Goal: Task Accomplishment & Management: Complete application form

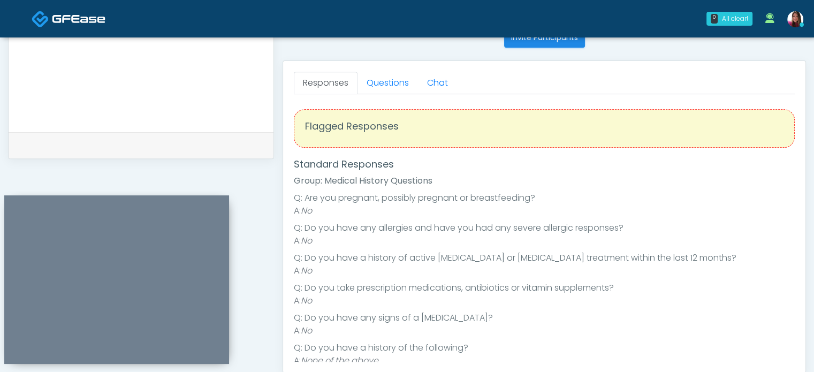
scroll to position [129, 0]
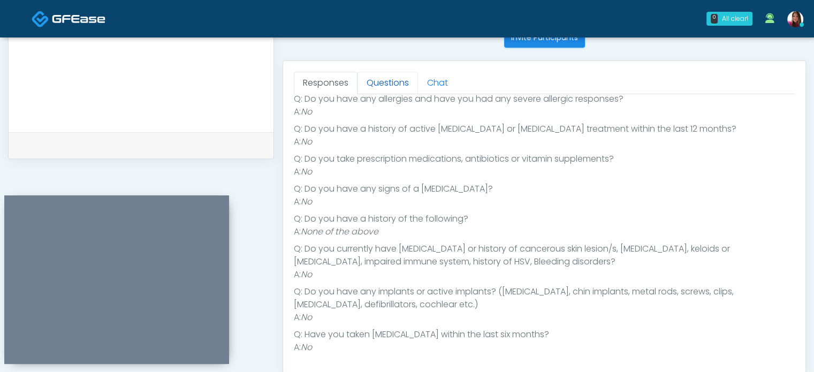
click at [379, 87] on link "Questions" at bounding box center [388, 83] width 60 height 22
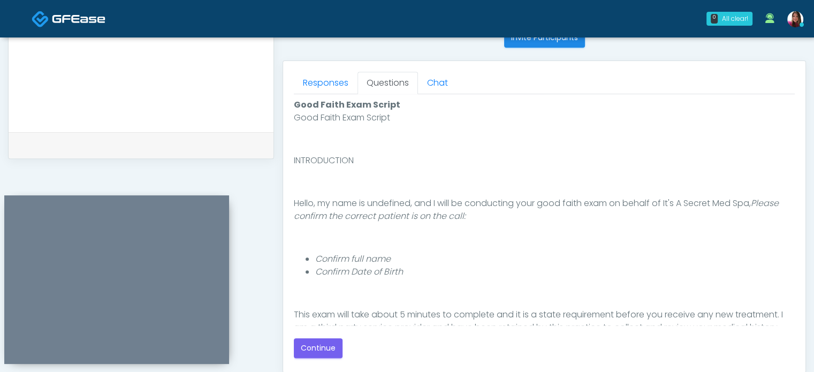
scroll to position [0, 0]
click at [306, 355] on button "Continue" at bounding box center [318, 348] width 49 height 20
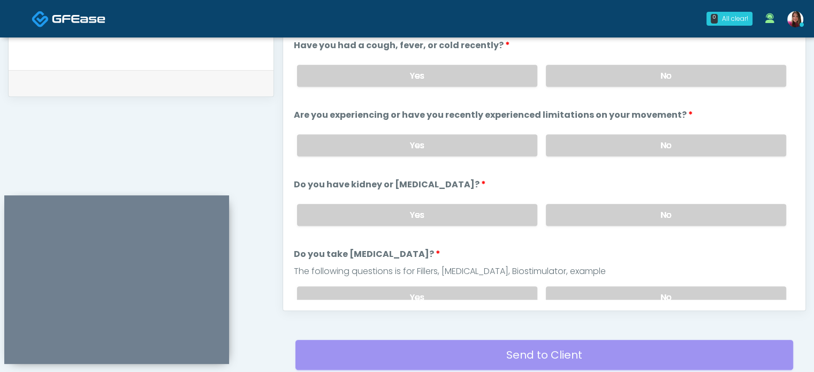
scroll to position [510, 0]
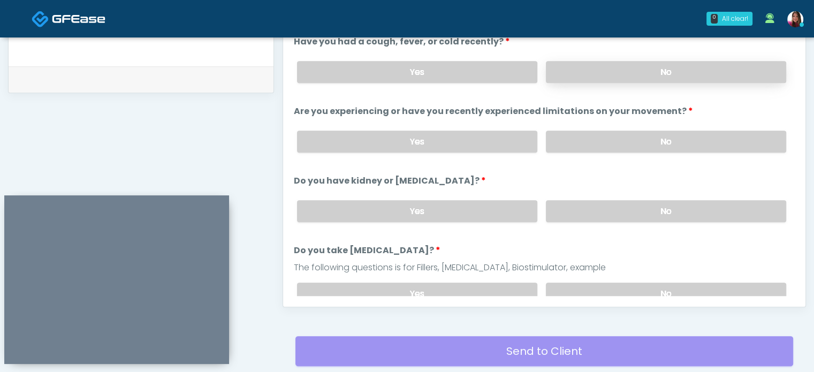
click at [644, 70] on label "No" at bounding box center [666, 72] width 240 height 22
click at [683, 133] on label "No" at bounding box center [666, 142] width 240 height 22
click at [701, 203] on label "No" at bounding box center [666, 211] width 240 height 22
click at [720, 288] on label "No" at bounding box center [666, 294] width 240 height 22
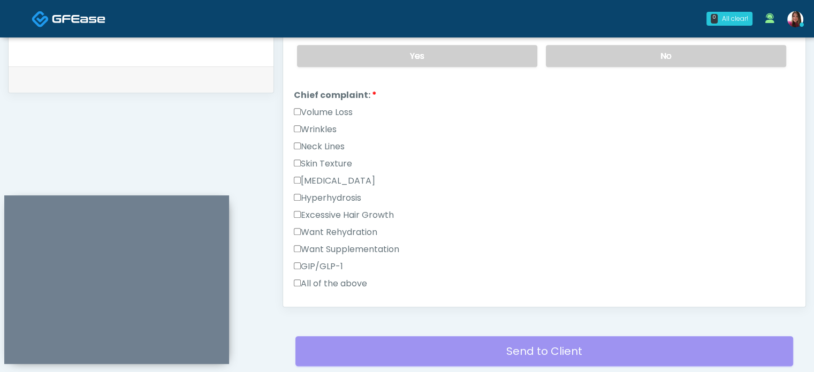
scroll to position [240, 0]
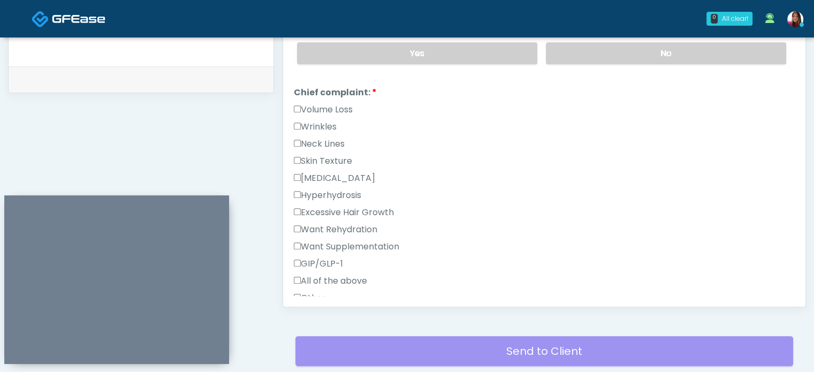
click at [328, 156] on label "Skin Texture" at bounding box center [323, 161] width 58 height 13
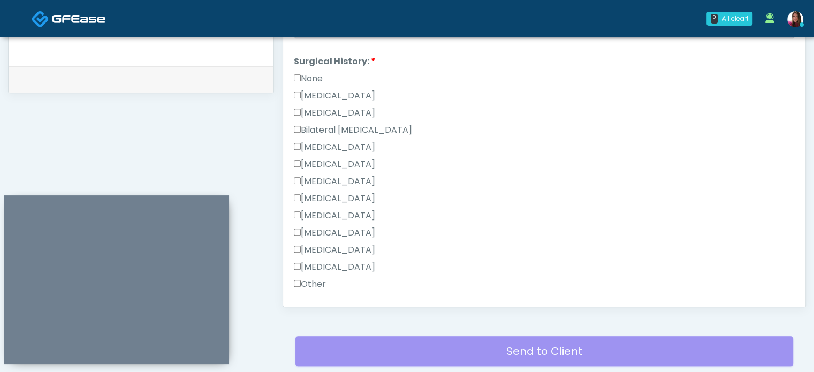
scroll to position [696, 0]
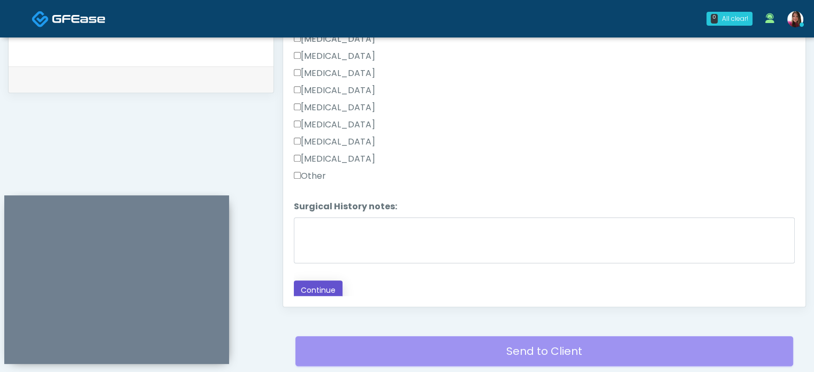
click at [326, 280] on button "Continue" at bounding box center [318, 290] width 49 height 20
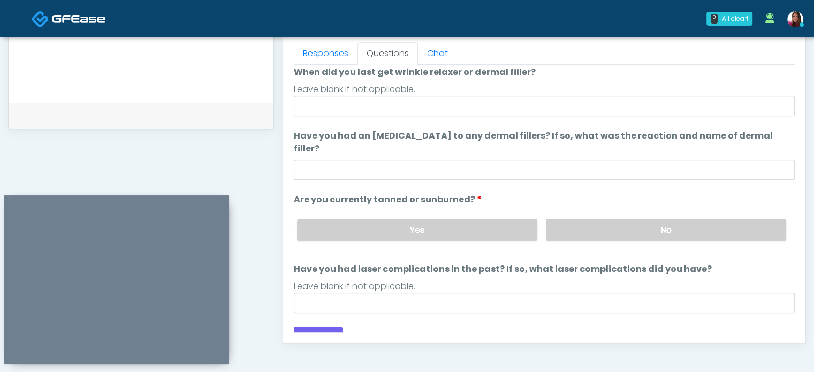
scroll to position [0, 0]
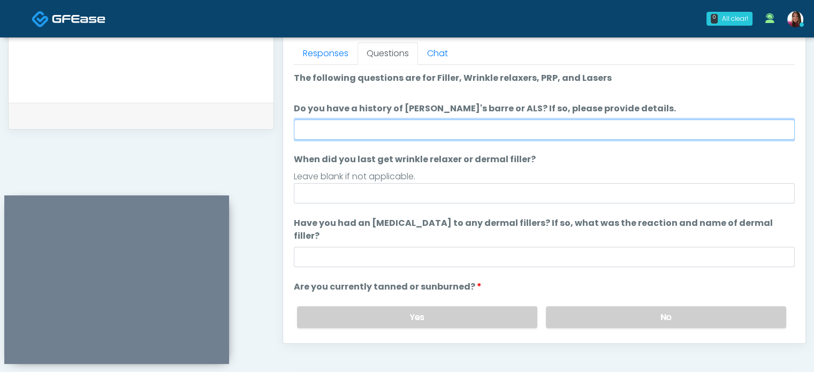
click at [314, 126] on input "Do you have a history of Guillain's barre or ALS? If so, please provide details." at bounding box center [544, 129] width 501 height 20
type input "**"
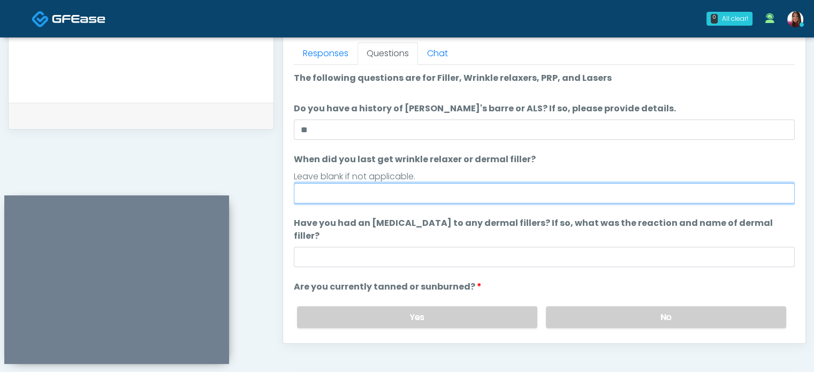
click at [355, 199] on input "When did you last get wrinkle relaxer or dermal filler?" at bounding box center [544, 193] width 501 height 20
type input "*****"
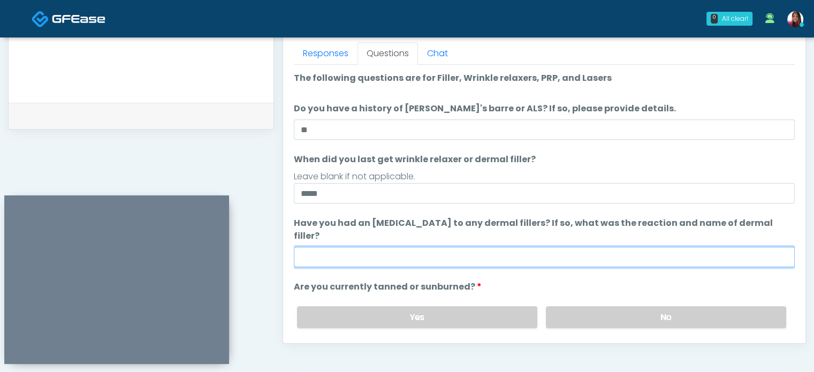
click at [347, 247] on input "Have you had an allergic response to any dermal fillers? If so, what was the re…" at bounding box center [544, 257] width 501 height 20
type input "**"
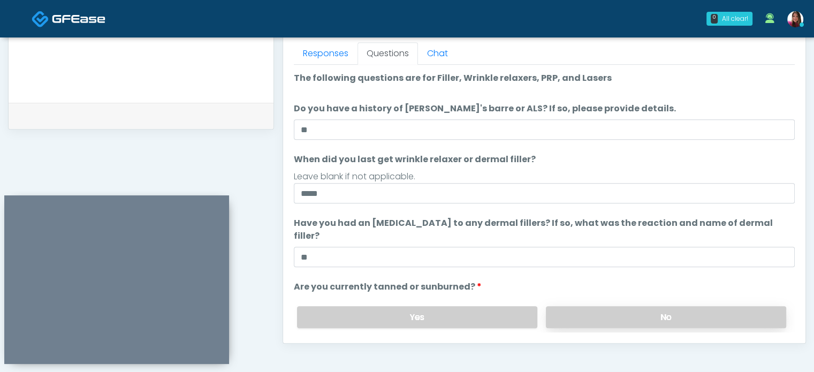
click at [561, 306] on label "No" at bounding box center [666, 317] width 240 height 22
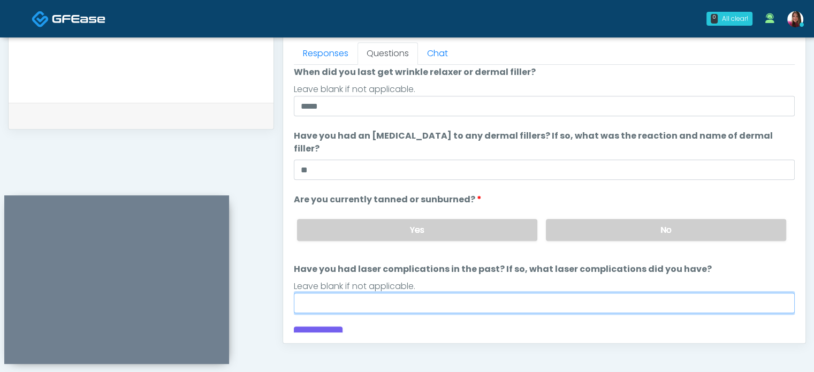
click at [428, 293] on input "Have you had laser complications in the past? If so, what laser complications d…" at bounding box center [544, 303] width 501 height 20
type input "**"
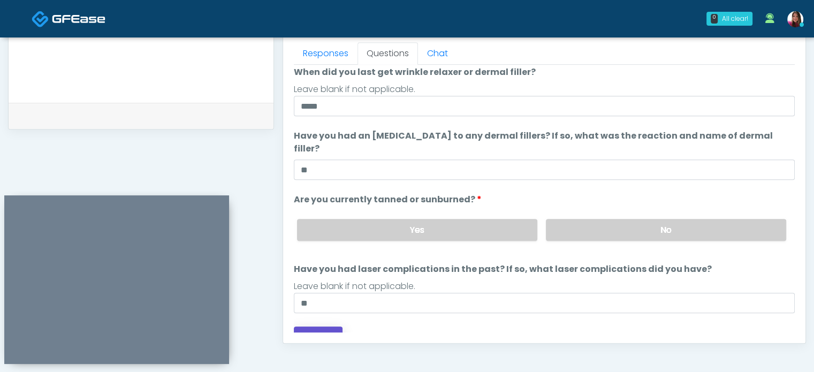
click at [320, 326] on button "Continue" at bounding box center [318, 336] width 49 height 20
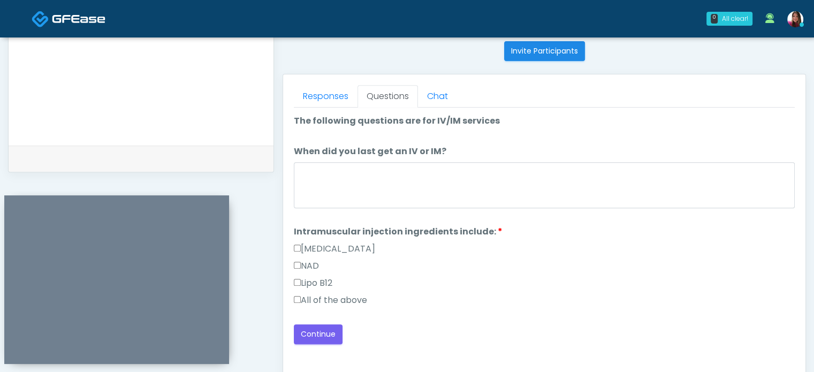
scroll to position [435, 0]
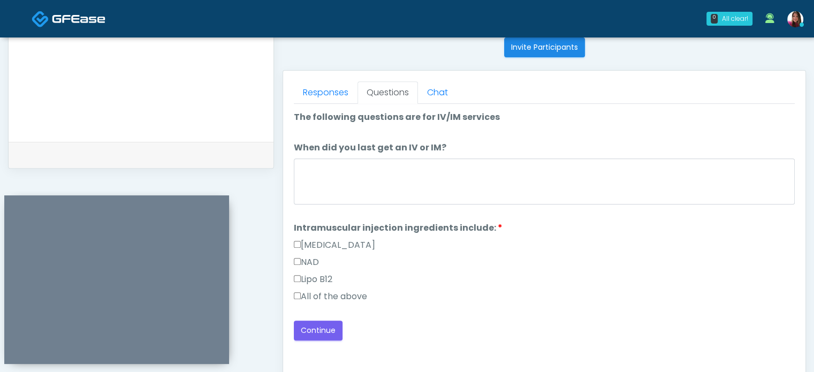
click at [322, 298] on label "All of the above" at bounding box center [330, 296] width 73 height 13
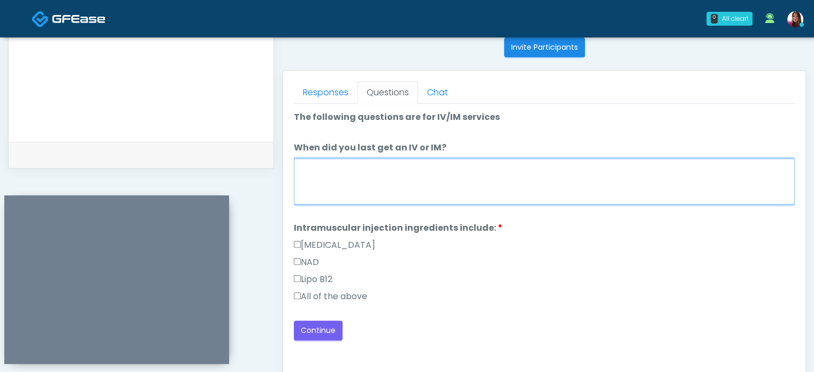
click at [402, 196] on textarea "When did you last get an IV or IM?" at bounding box center [544, 181] width 501 height 46
type textarea "*****"
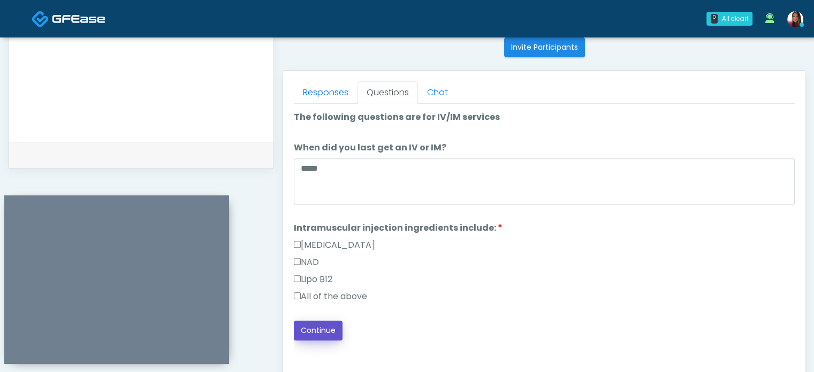
click at [324, 325] on button "Continue" at bounding box center [318, 331] width 49 height 20
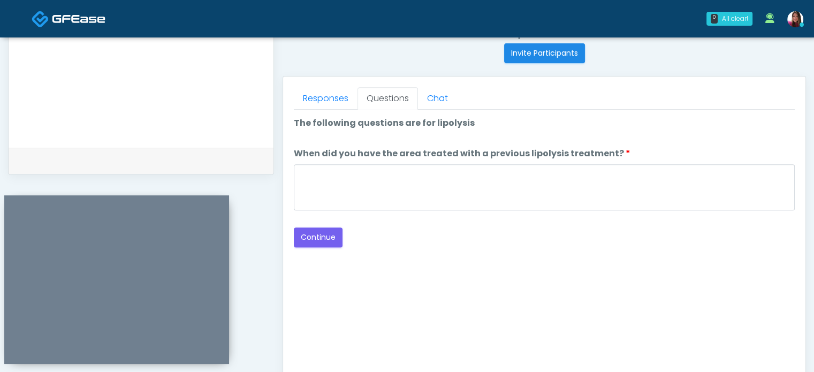
scroll to position [425, 0]
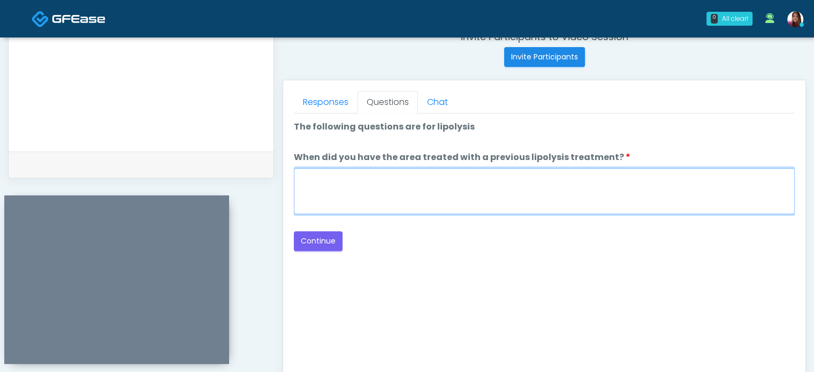
click at [380, 176] on textarea "When did you have the area treated with a previous lipolysis treatment?" at bounding box center [544, 191] width 501 height 46
type textarea "*****"
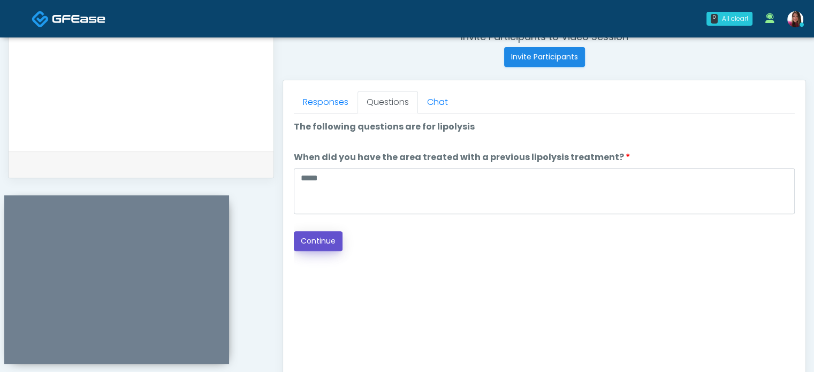
click at [305, 237] on button "Continue" at bounding box center [318, 241] width 49 height 20
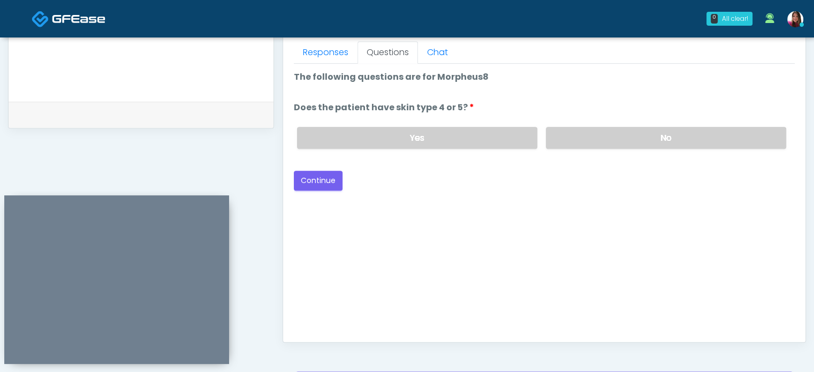
scroll to position [474, 0]
click at [583, 132] on label "No" at bounding box center [666, 138] width 240 height 22
click at [317, 177] on button "Continue" at bounding box center [318, 181] width 49 height 20
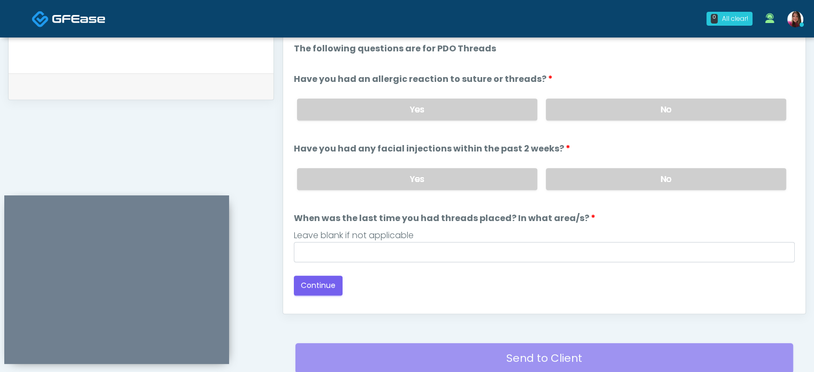
scroll to position [494, 0]
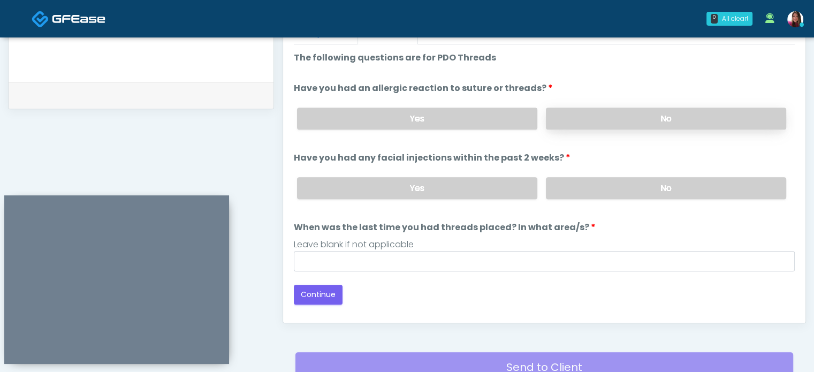
click at [586, 119] on label "No" at bounding box center [666, 119] width 240 height 22
click at [575, 179] on label "No" at bounding box center [666, 188] width 240 height 22
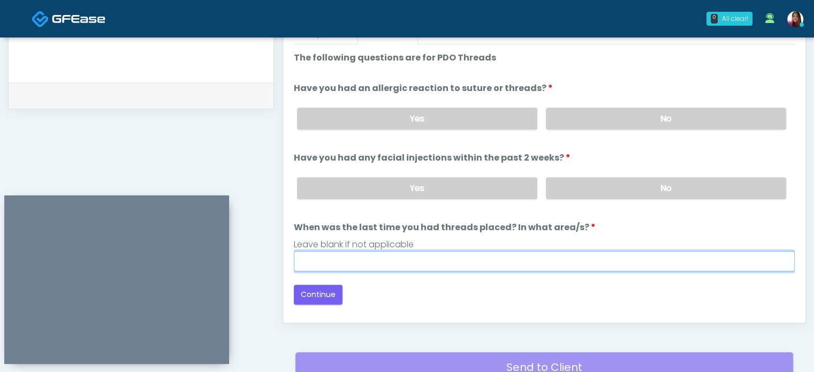
click at [323, 263] on input "When was the last time you had threads placed? In what area/s?" at bounding box center [544, 261] width 501 height 20
type input "*****"
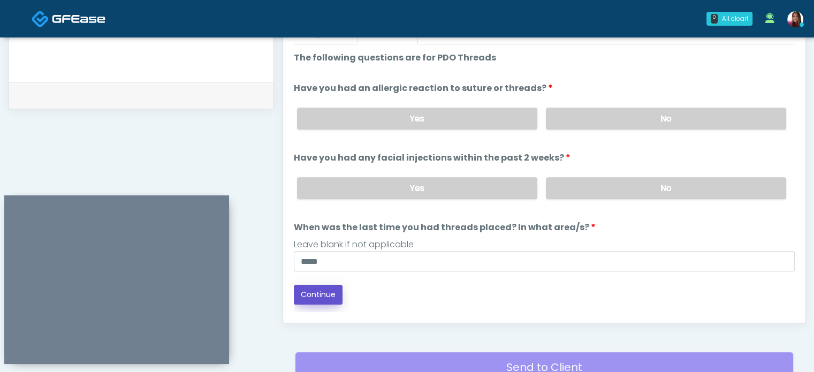
click at [309, 292] on button "Continue" at bounding box center [318, 295] width 49 height 20
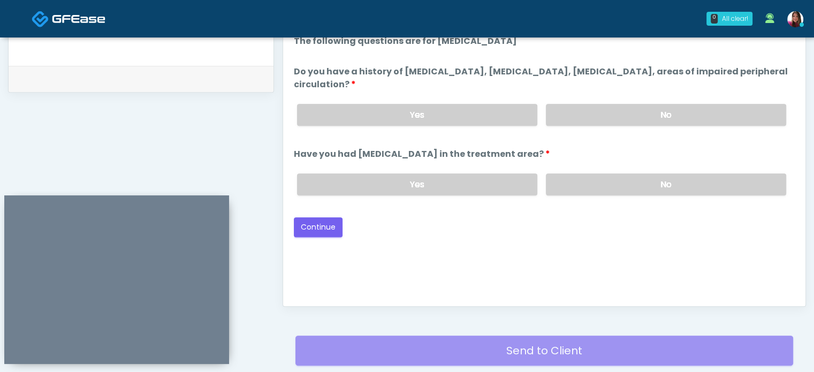
scroll to position [503, 0]
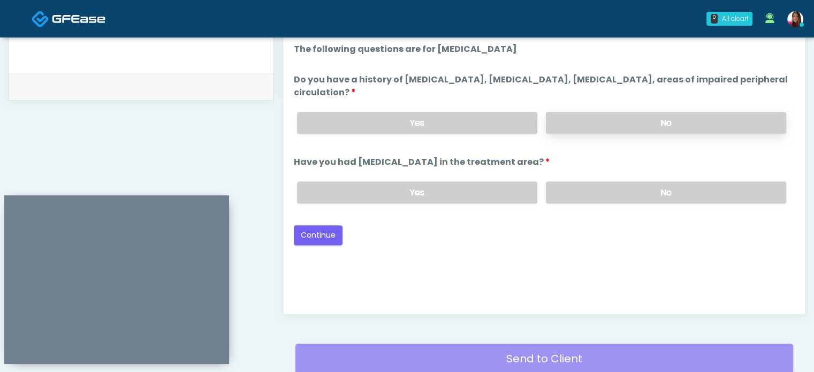
click at [583, 127] on label "No" at bounding box center [666, 123] width 240 height 22
click at [591, 189] on label "No" at bounding box center [666, 192] width 240 height 22
click at [337, 231] on button "Continue" at bounding box center [318, 235] width 49 height 20
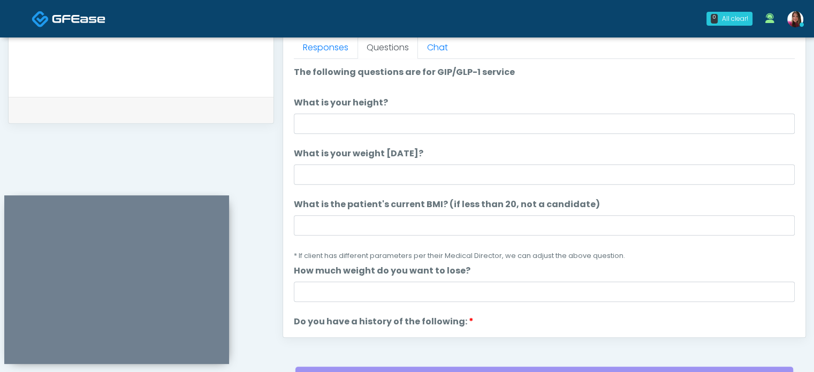
scroll to position [483, 0]
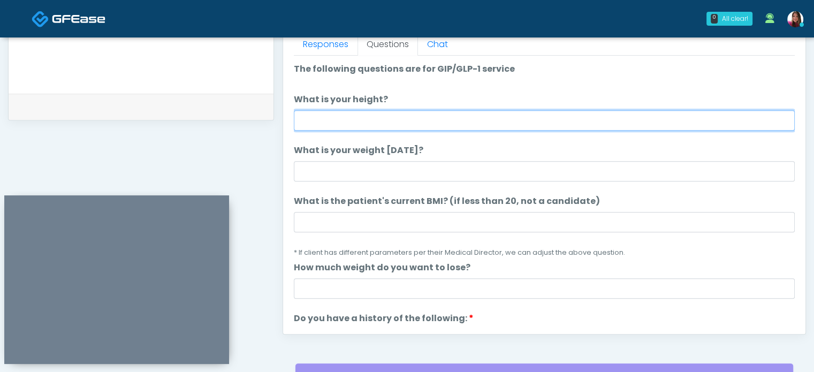
click at [305, 121] on input "What is your height?" at bounding box center [544, 120] width 501 height 20
type input "****"
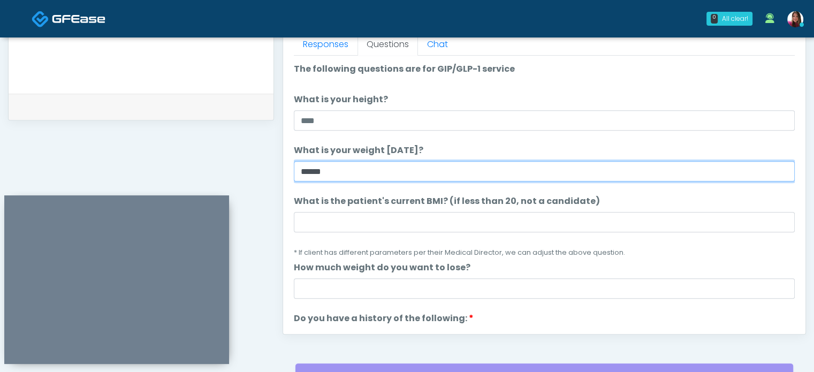
type input "******"
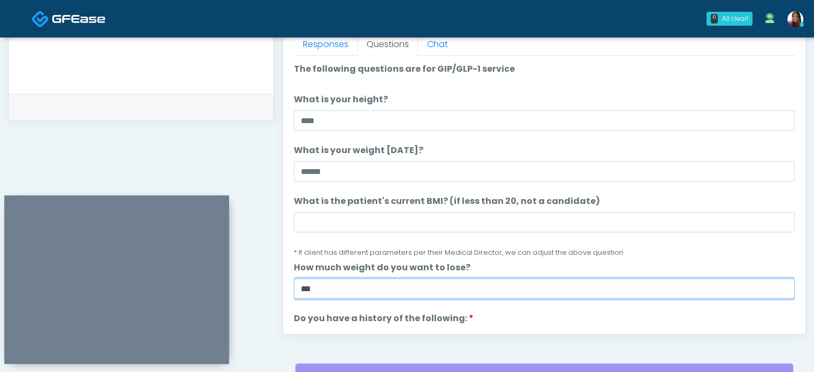
type input "***"
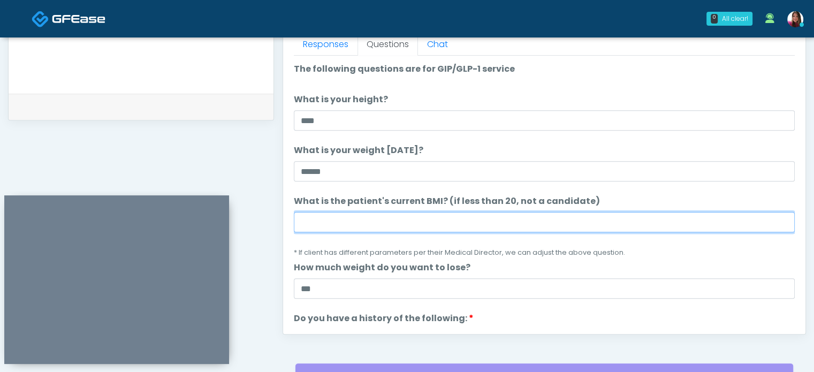
click at [322, 225] on input "What is the patient's current BMI? (if less than 20, not a candidate)" at bounding box center [544, 222] width 501 height 20
type input "****"
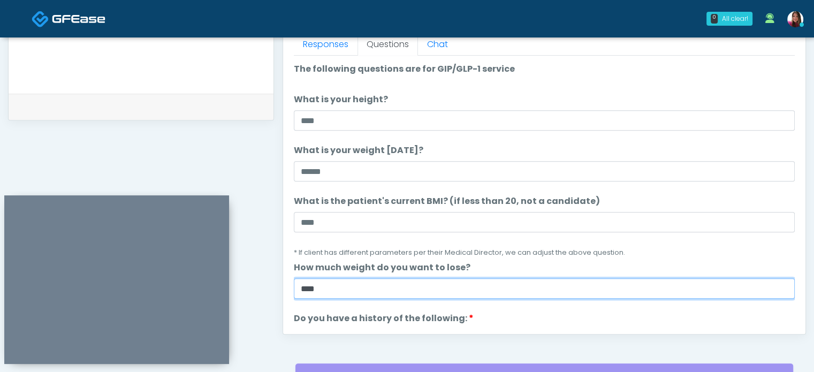
type input "****"
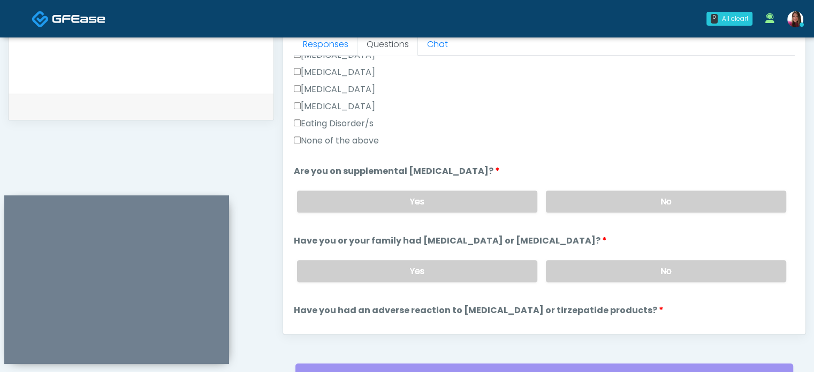
scroll to position [369, 0]
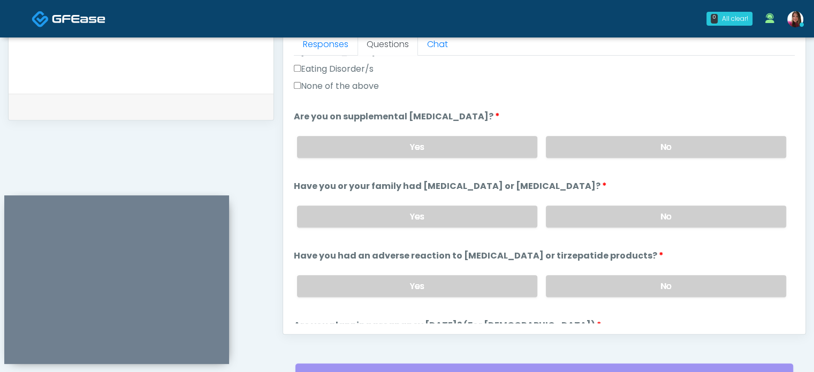
click at [348, 85] on label "None of the above" at bounding box center [336, 86] width 85 height 13
click at [624, 138] on label "No" at bounding box center [666, 147] width 240 height 22
click at [636, 218] on label "No" at bounding box center [666, 217] width 240 height 22
click at [651, 280] on label "No" at bounding box center [666, 286] width 240 height 22
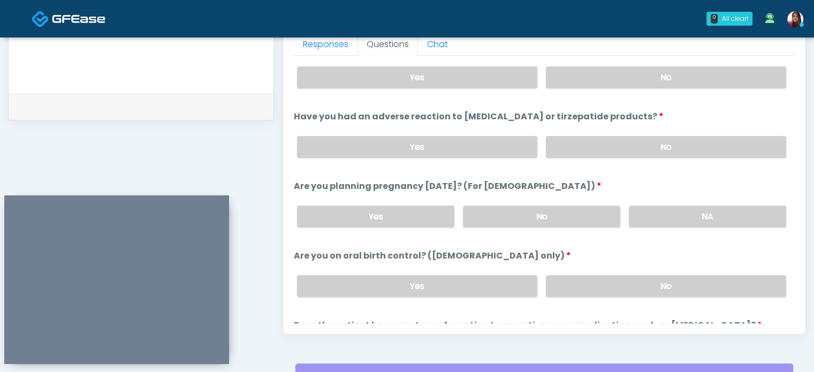
scroll to position [520, 0]
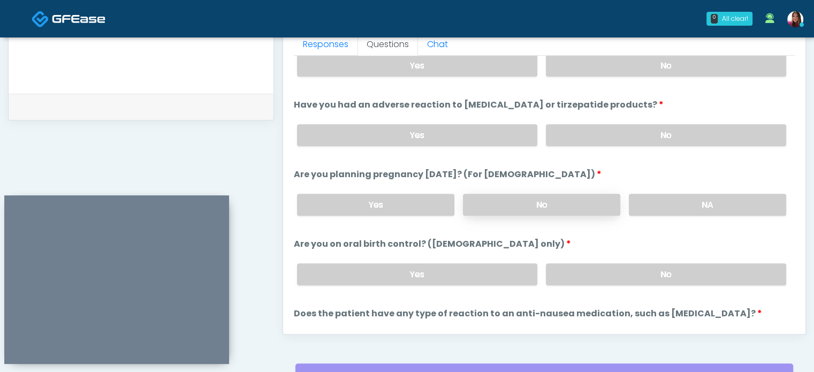
click at [575, 211] on label "No" at bounding box center [541, 205] width 157 height 22
click at [636, 266] on label "No" at bounding box center [666, 274] width 240 height 22
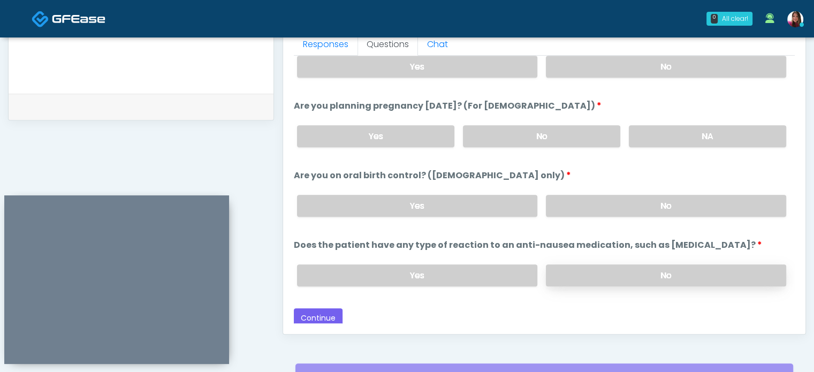
click at [574, 272] on label "No" at bounding box center [666, 275] width 240 height 22
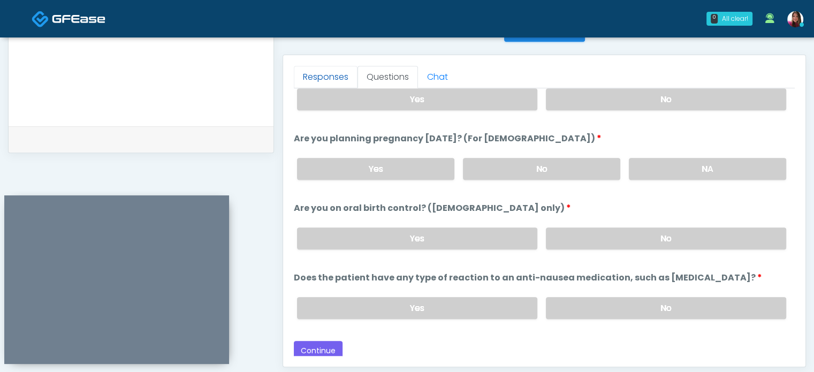
click at [329, 81] on link "Responses" at bounding box center [326, 77] width 64 height 22
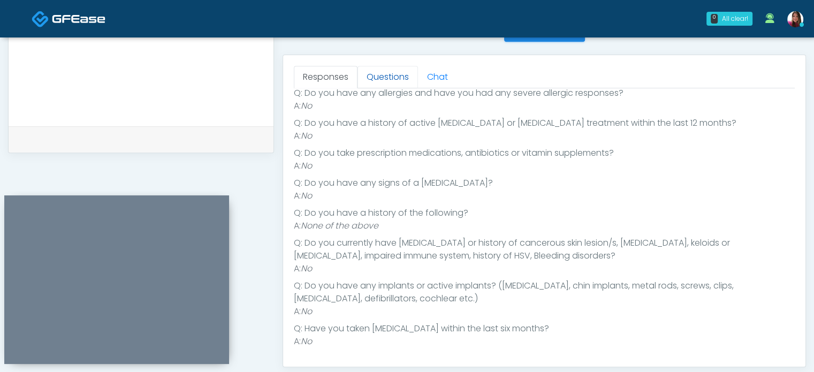
click at [383, 72] on link "Questions" at bounding box center [388, 77] width 60 height 22
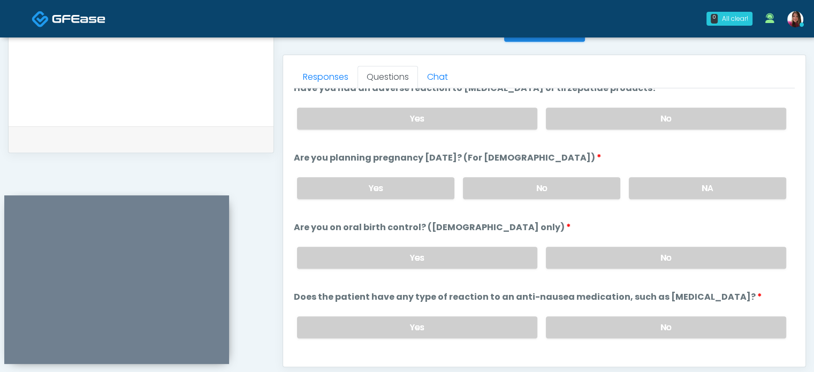
scroll to position [589, 0]
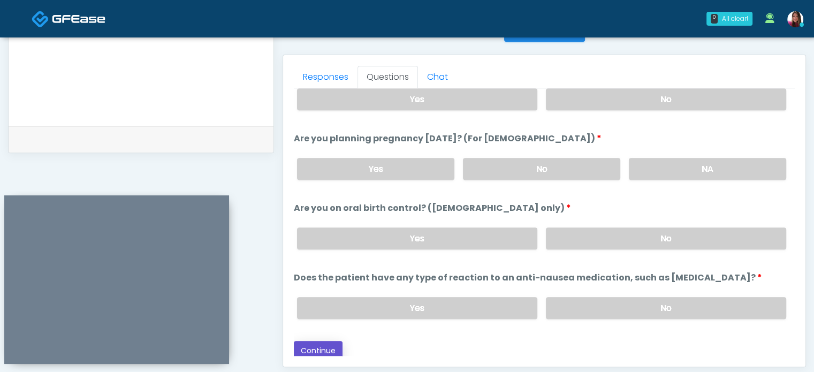
click at [317, 341] on button "Continue" at bounding box center [318, 351] width 49 height 20
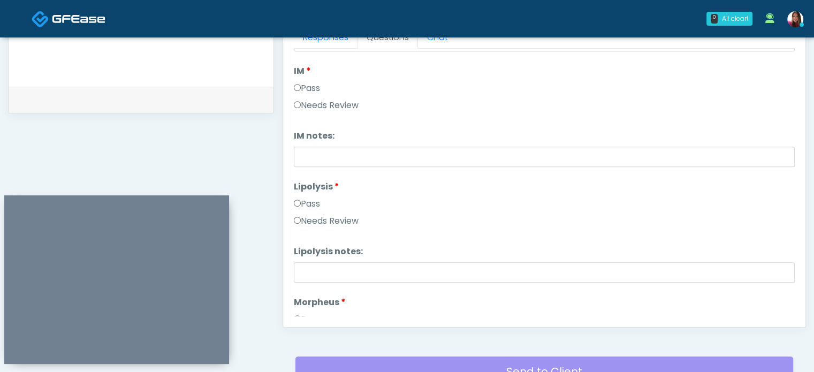
scroll to position [0, 0]
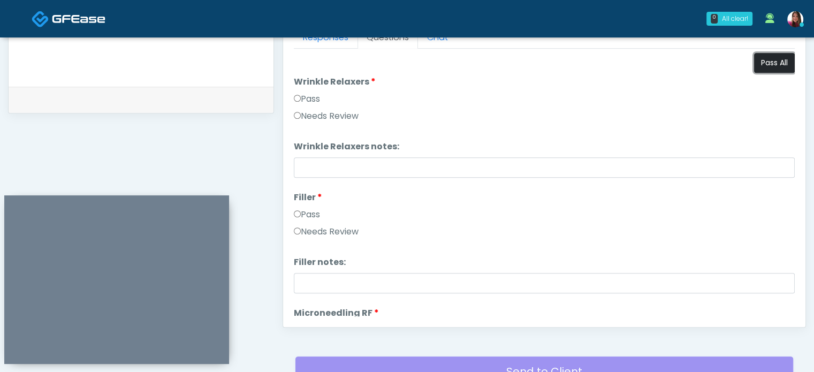
click at [779, 59] on button "Pass All" at bounding box center [774, 63] width 41 height 20
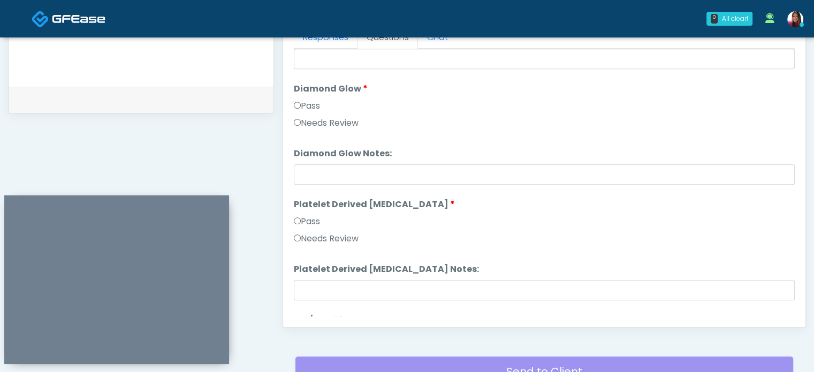
scroll to position [1975, 0]
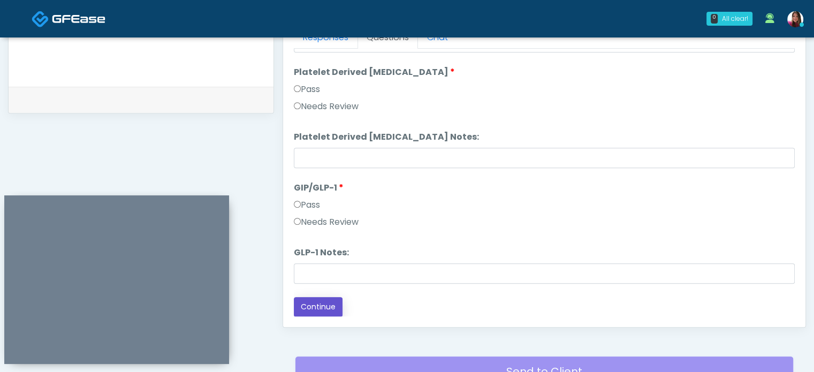
click at [306, 314] on button "Continue" at bounding box center [318, 307] width 49 height 20
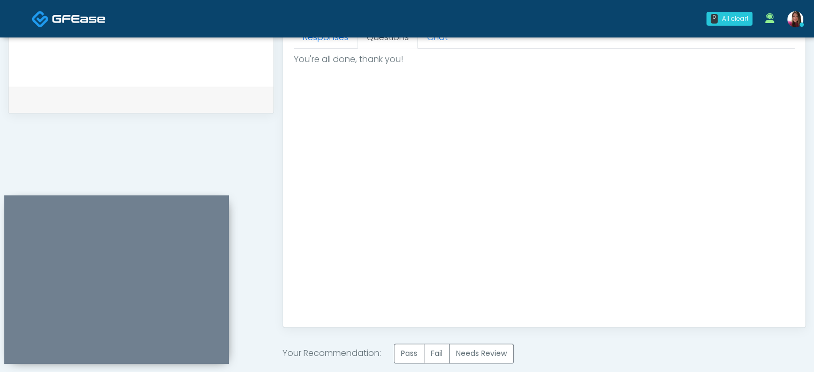
scroll to position [607, 0]
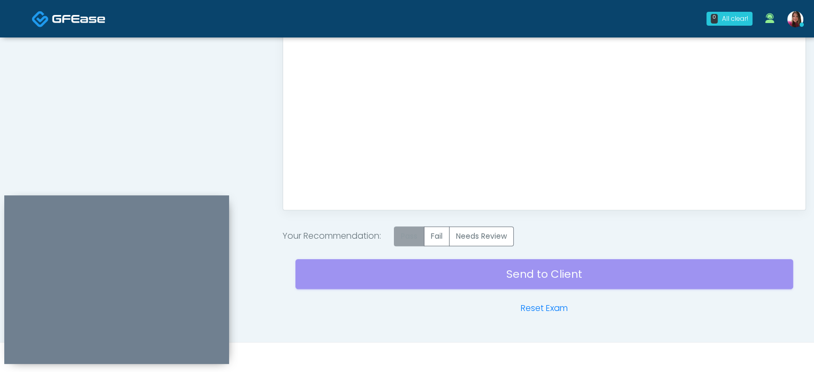
click at [424, 226] on label "Pass" at bounding box center [409, 236] width 31 height 20
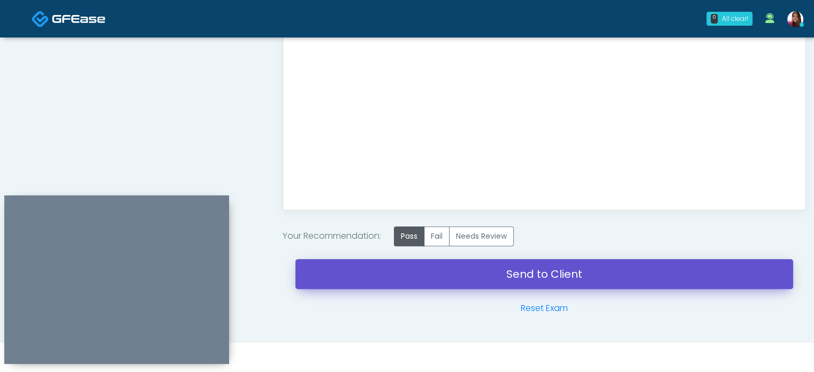
drag, startPoint x: 632, startPoint y: 260, endPoint x: 457, endPoint y: 51, distance: 272.4
click at [632, 260] on link "Send to Client" at bounding box center [544, 274] width 498 height 30
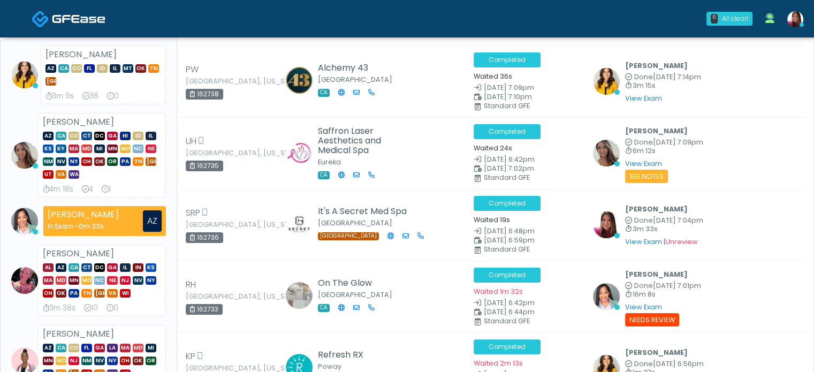
scroll to position [189, 0]
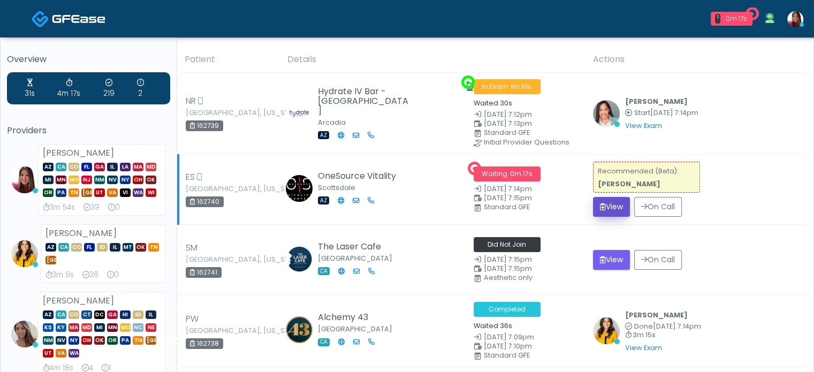
click at [608, 203] on button "View" at bounding box center [611, 207] width 37 height 20
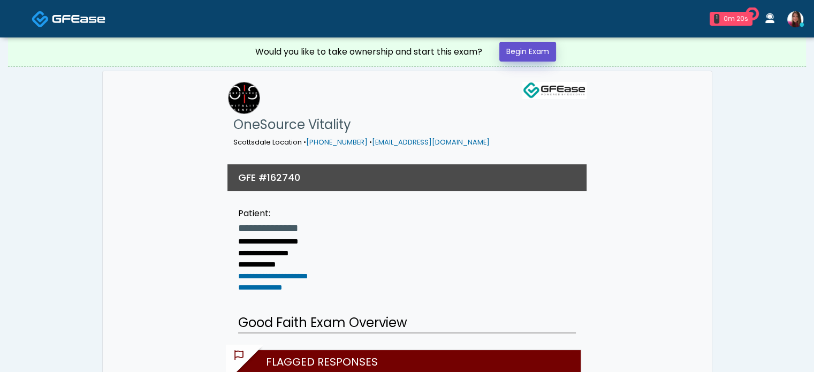
click at [531, 52] on link "Begin Exam" at bounding box center [527, 52] width 57 height 20
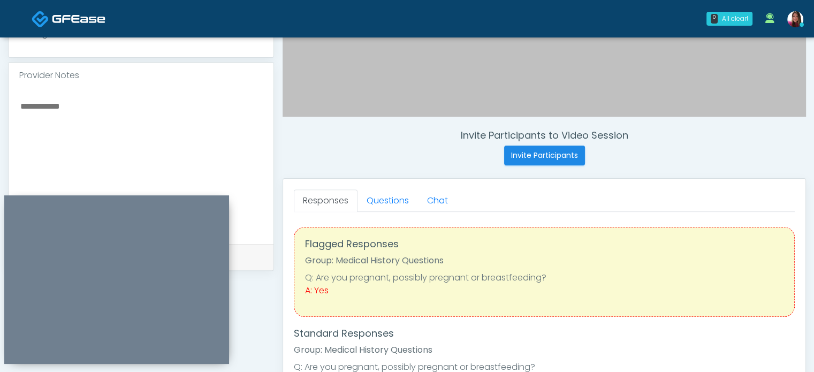
scroll to position [349, 0]
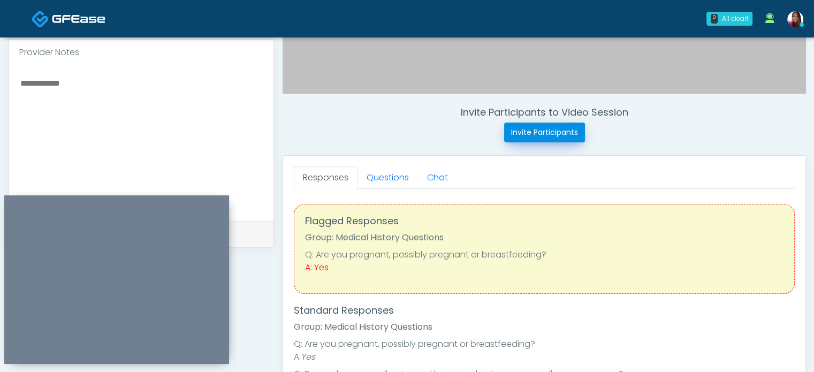
click at [541, 136] on button "Invite Participants" at bounding box center [544, 133] width 81 height 20
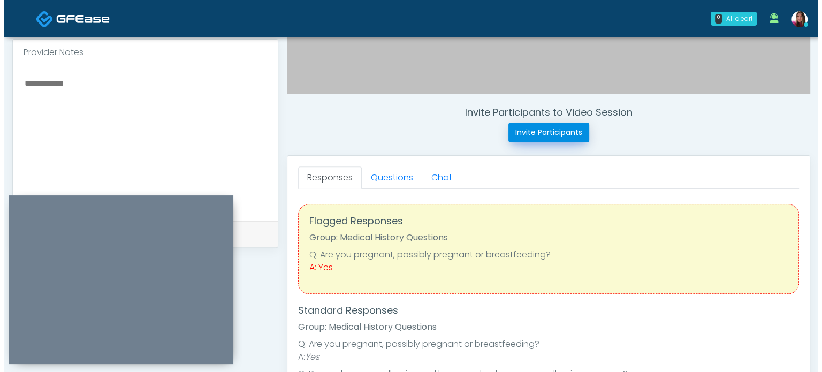
scroll to position [350, 0]
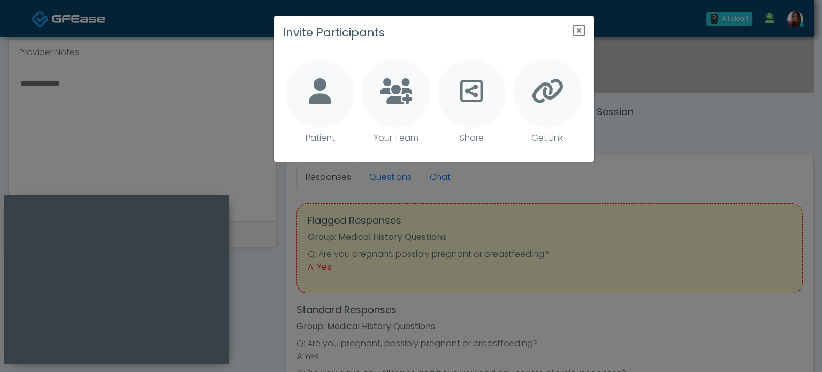
click at [323, 93] on icon at bounding box center [320, 91] width 22 height 26
type textarea "**********"
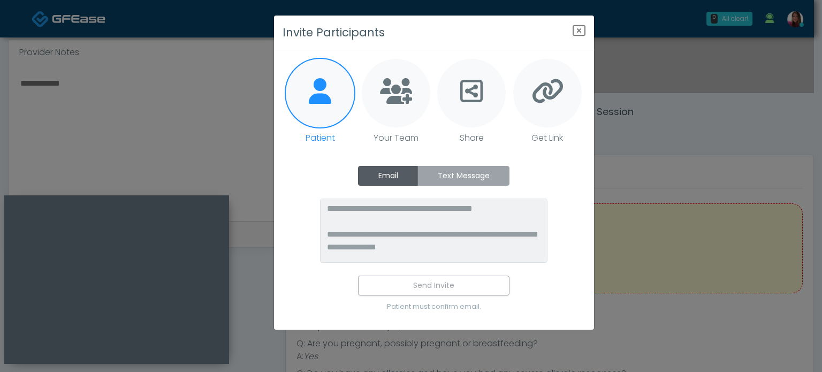
click at [453, 177] on label "Text Message" at bounding box center [463, 176] width 92 height 20
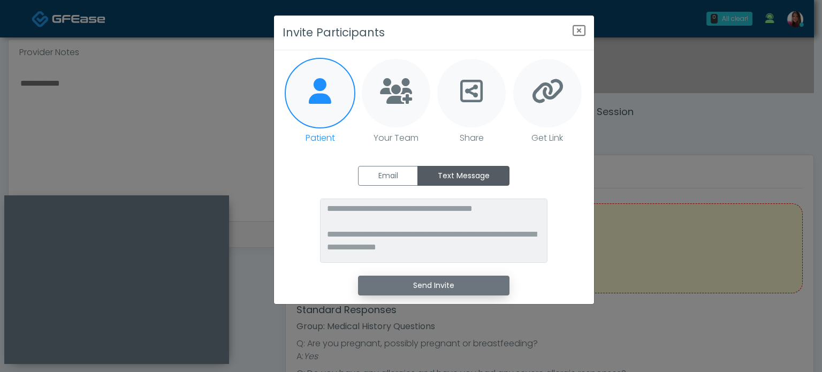
click at [427, 286] on button "Send Invite" at bounding box center [433, 286] width 151 height 20
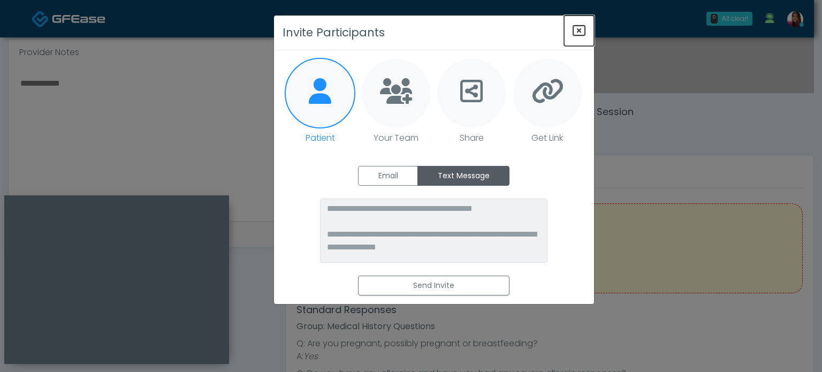
click at [576, 24] on icon "Close" at bounding box center [579, 30] width 13 height 13
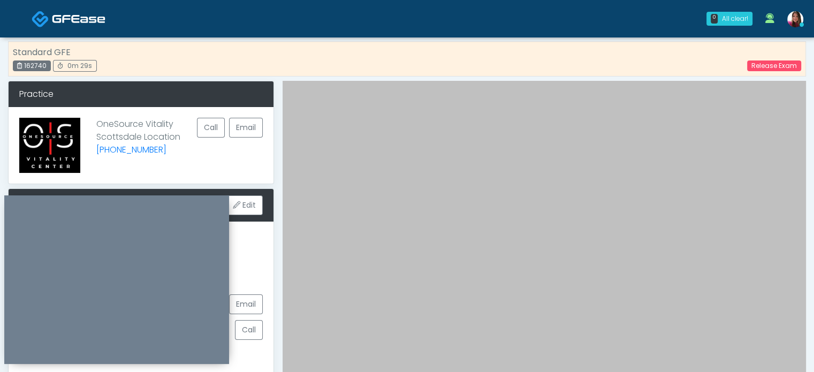
scroll to position [0, 0]
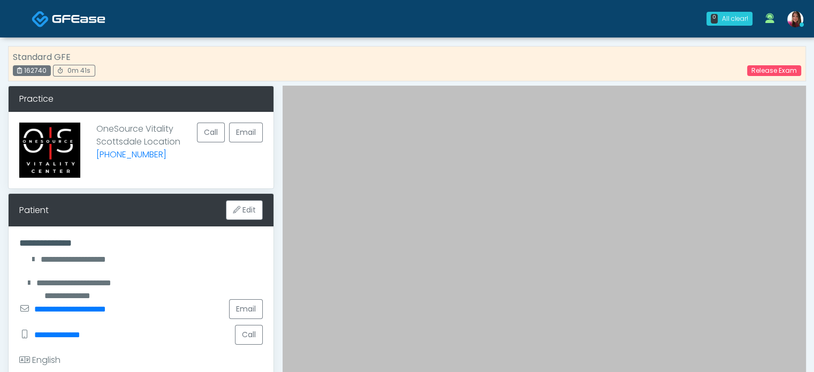
click at [341, 63] on div "Standard GFE 162740 0m 41s Release Exam" at bounding box center [407, 63] width 798 height 35
click at [767, 71] on link "Release Exam" at bounding box center [774, 70] width 54 height 11
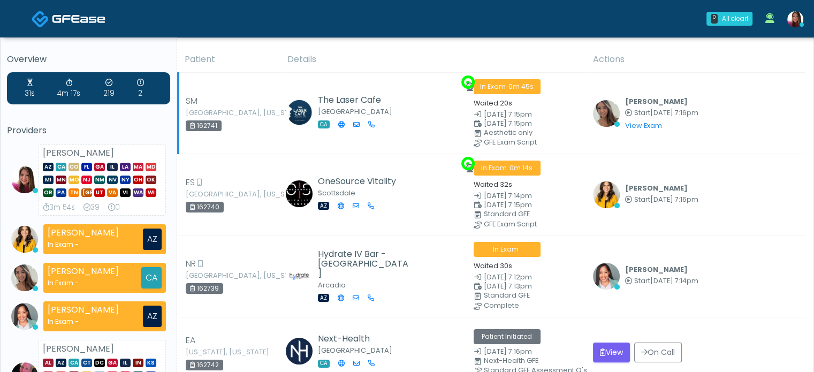
drag, startPoint x: 335, startPoint y: 35, endPoint x: 374, endPoint y: 72, distance: 54.2
click at [335, 35] on div "0 All clear! All clear! Megan McComy AZ CA CO FL GA IL LA MA MD MI MN MO NJ NM …" at bounding box center [471, 18] width 677 height 35
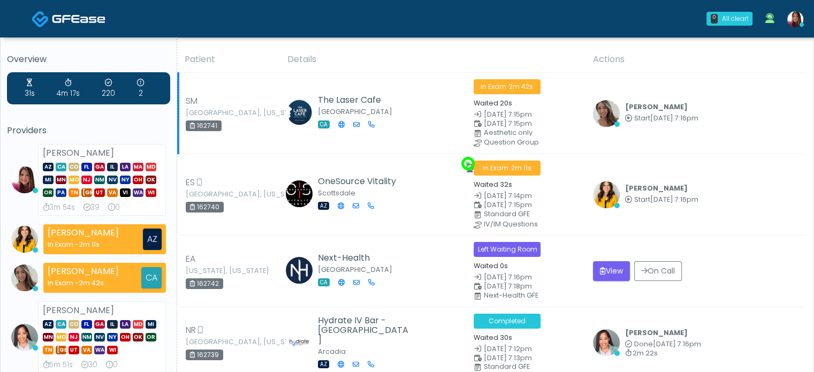
click at [426, 124] on td "The Laser Cafe San Diego CA" at bounding box center [374, 113] width 186 height 81
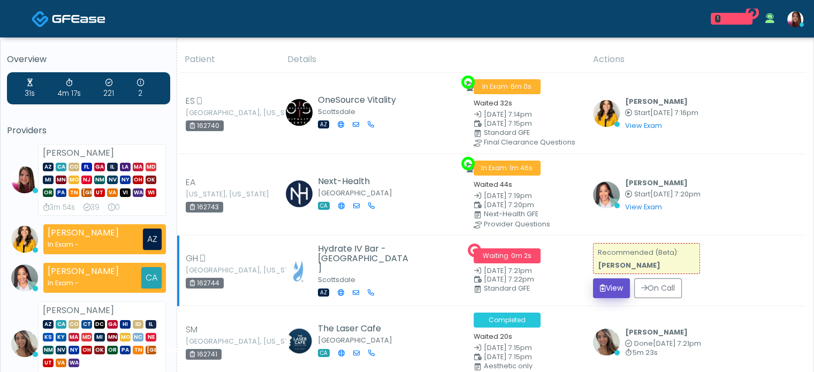
click at [609, 279] on button "View" at bounding box center [611, 288] width 37 height 20
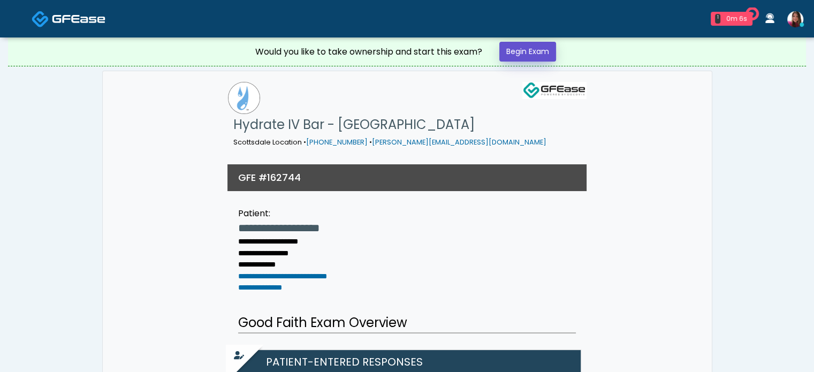
click at [524, 54] on link "Begin Exam" at bounding box center [527, 52] width 57 height 20
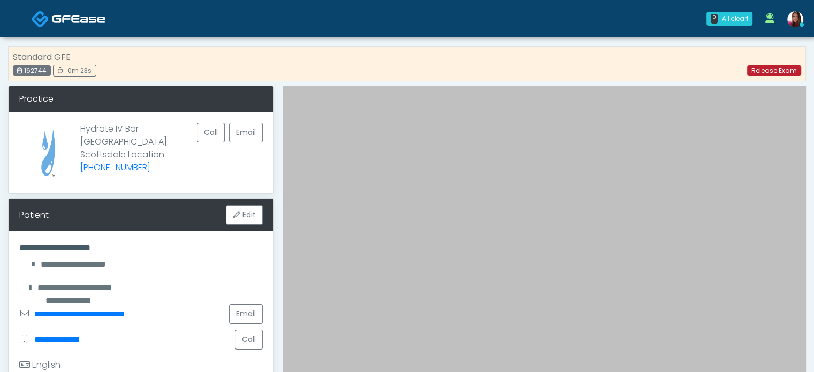
click at [779, 68] on link "Release Exam" at bounding box center [774, 70] width 54 height 11
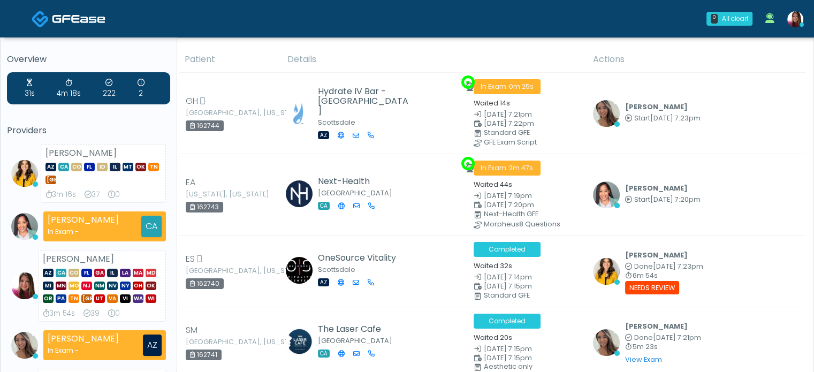
click at [344, 32] on div "0 All clear! All clear! Erika Felder AZ CA CO FL ID IL MT OK TN TX 3m 16s 37 0 …" at bounding box center [471, 18] width 677 height 35
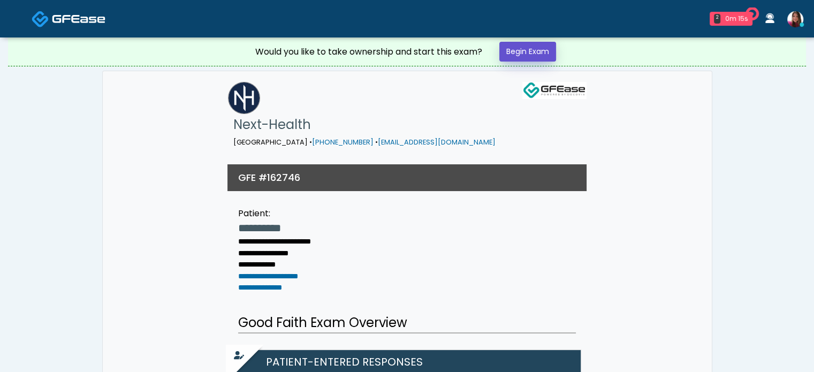
click at [520, 48] on link "Begin Exam" at bounding box center [527, 52] width 57 height 20
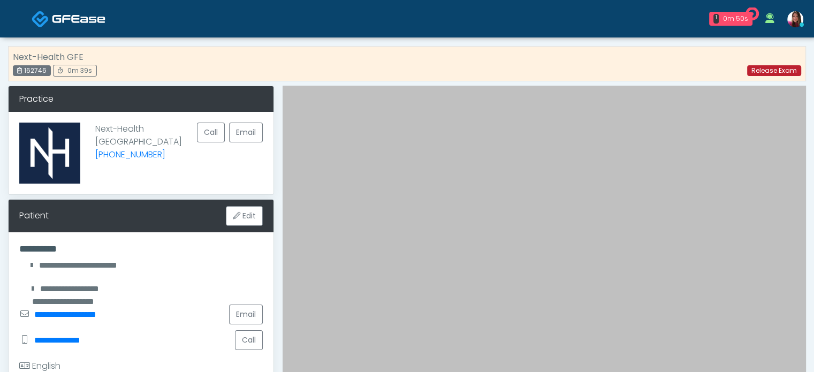
click at [754, 71] on link "Release Exam" at bounding box center [774, 70] width 54 height 11
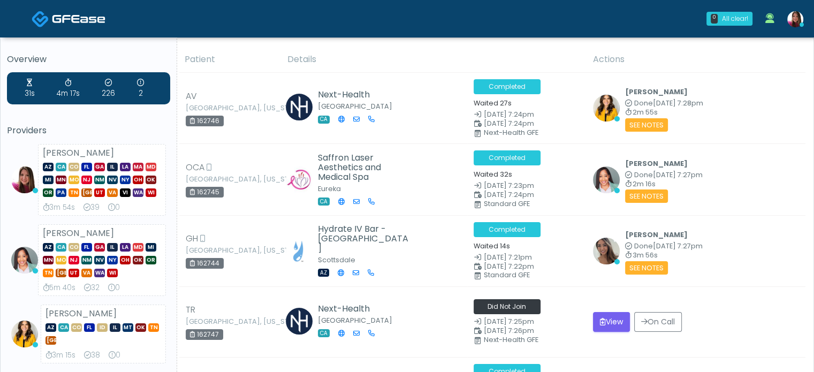
click at [321, 12] on div "0 All clear! All clear! Megan McComy AZ CA CO FL GA IL LA MA MD MI MN MO NJ NM …" at bounding box center [471, 18] width 677 height 35
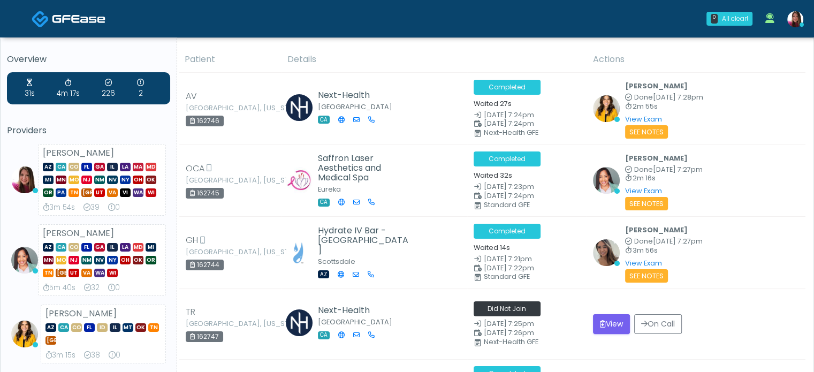
click at [271, 28] on div "0 All clear! All clear! Megan McComy AZ CA CO FL GA IL LA MA MD MI MN MO NJ NM …" at bounding box center [471, 18] width 677 height 35
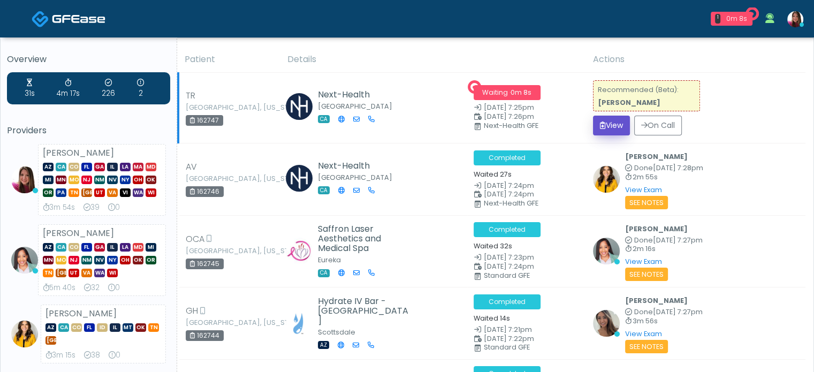
click at [604, 126] on button "View" at bounding box center [611, 126] width 37 height 20
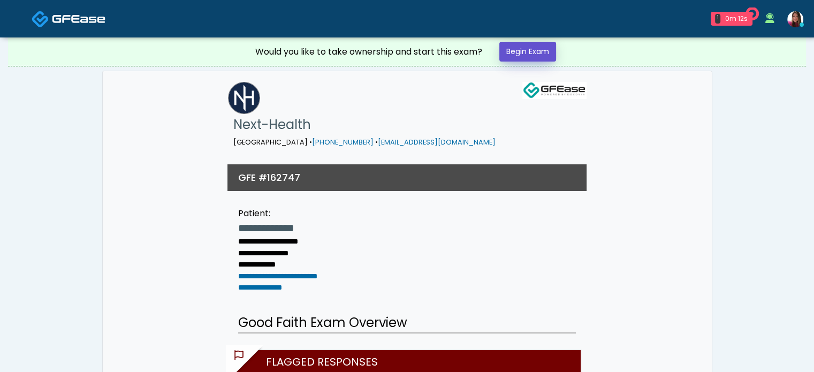
click at [521, 54] on link "Begin Exam" at bounding box center [527, 52] width 57 height 20
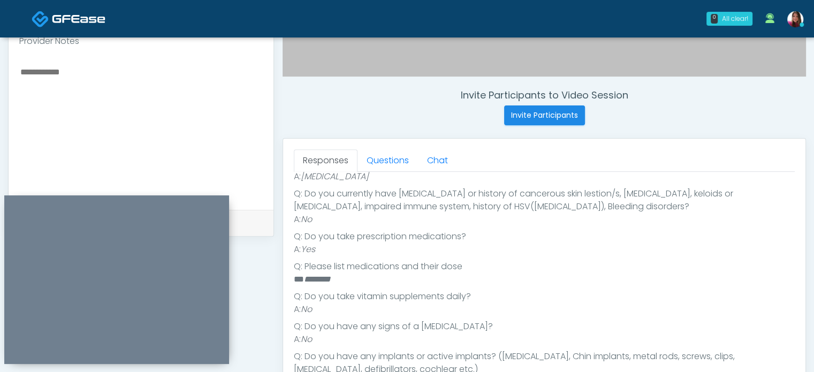
scroll to position [364, 0]
click at [100, 80] on textarea at bounding box center [141, 132] width 244 height 131
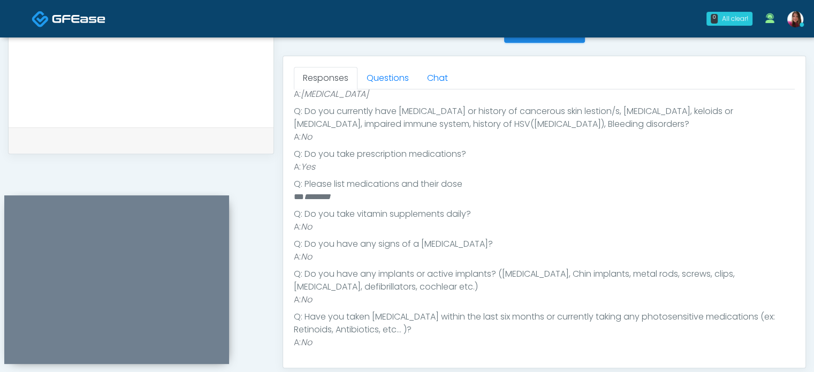
scroll to position [450, 0]
type textarea "**********"
click at [377, 79] on link "Questions" at bounding box center [388, 77] width 60 height 22
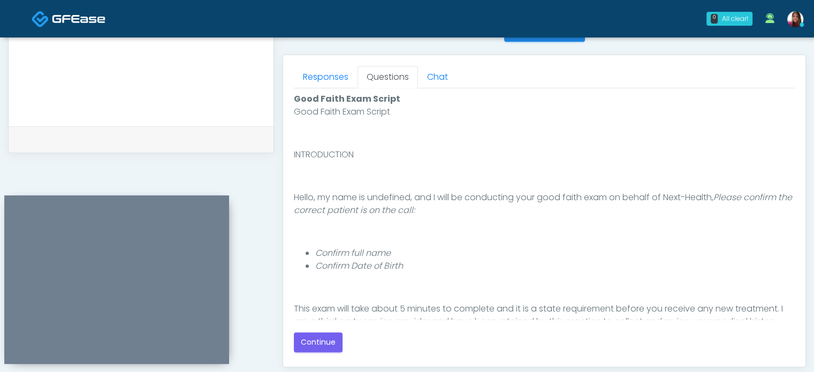
scroll to position [0, 0]
click at [310, 339] on button "Continue" at bounding box center [318, 342] width 49 height 20
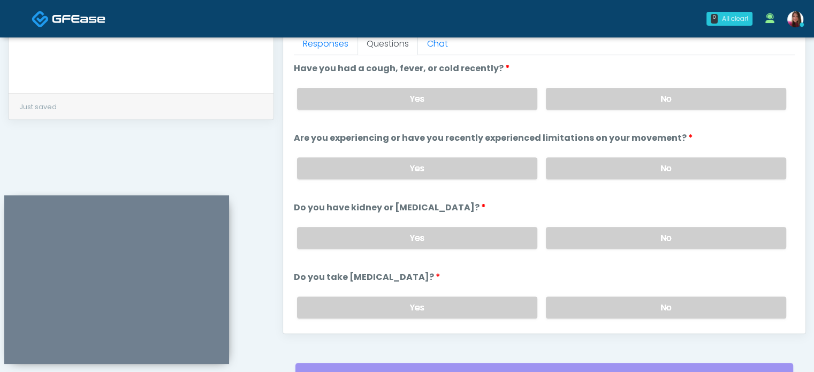
scroll to position [481, 0]
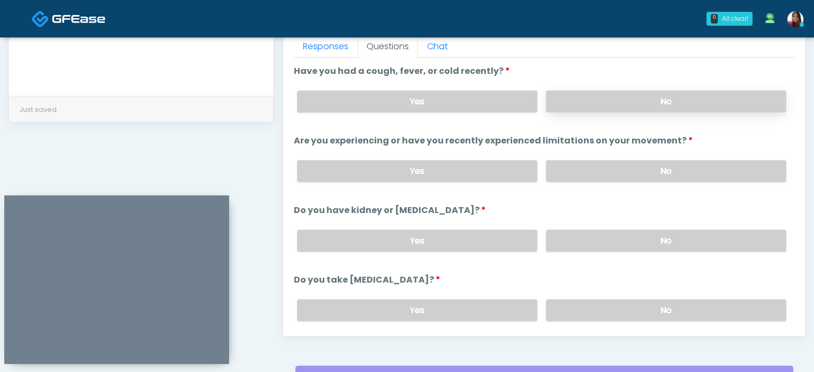
click at [666, 99] on label "No" at bounding box center [666, 101] width 240 height 22
click at [665, 161] on label "No" at bounding box center [666, 171] width 240 height 22
click at [656, 246] on label "No" at bounding box center [666, 241] width 240 height 22
click at [657, 299] on label "No" at bounding box center [666, 310] width 240 height 22
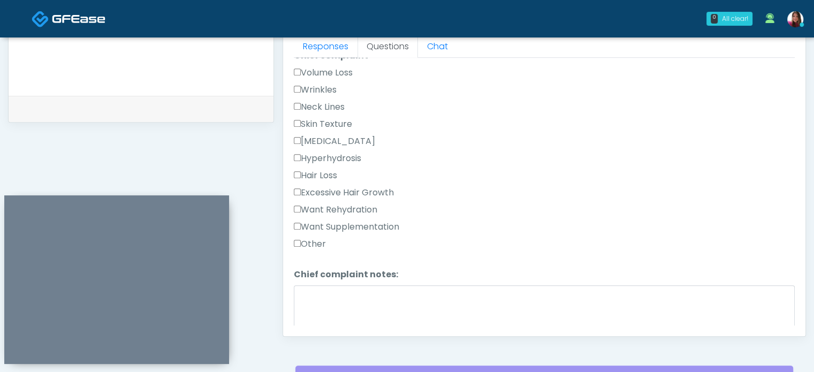
scroll to position [306, 0]
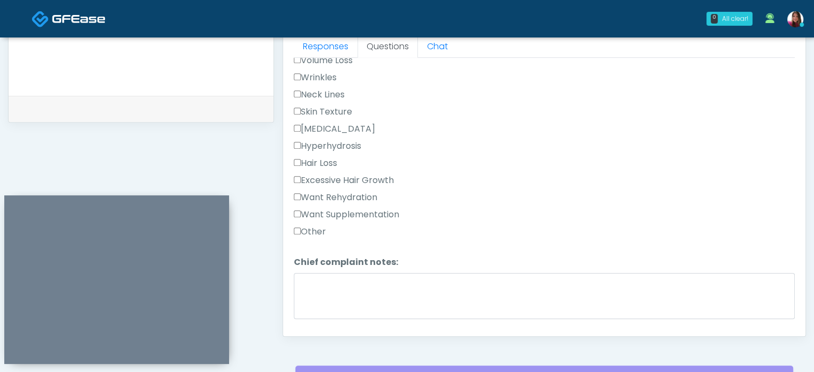
click at [314, 193] on label "Want Rehydration" at bounding box center [335, 197] width 83 height 13
click at [320, 208] on label "Want Supplementation" at bounding box center [346, 214] width 105 height 13
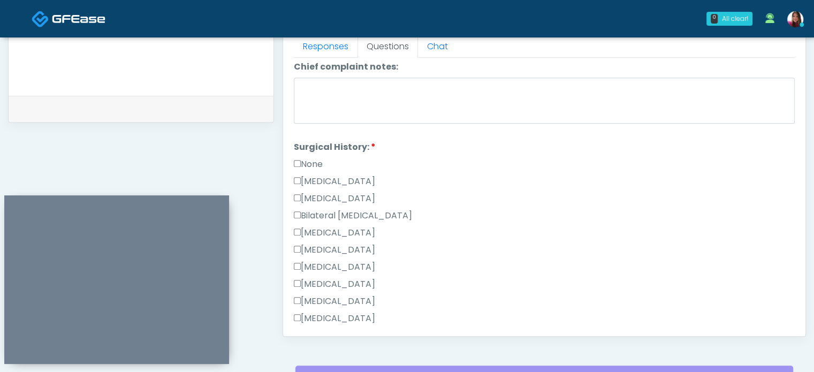
scroll to position [504, 0]
click at [311, 156] on label "None" at bounding box center [308, 162] width 29 height 13
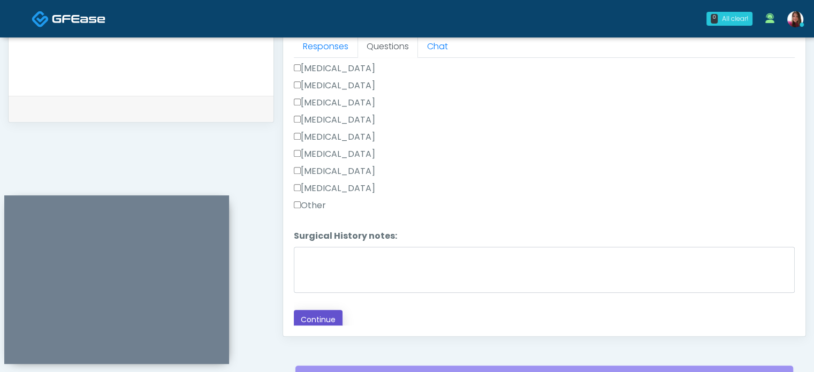
click at [319, 311] on button "Continue" at bounding box center [318, 320] width 49 height 20
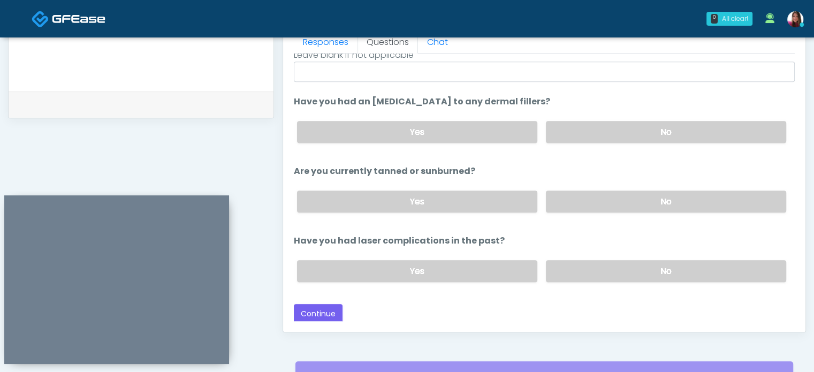
scroll to position [0, 0]
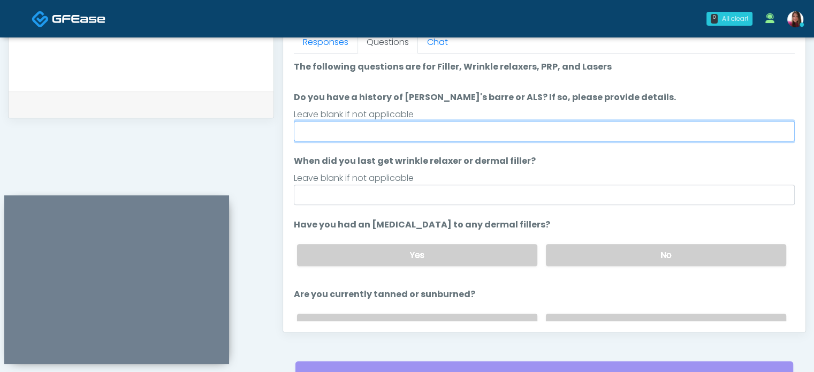
click at [338, 124] on input "Do you have a history of Guillain's barre or ALS? If so, please provide details." at bounding box center [544, 131] width 501 height 20
type input "**"
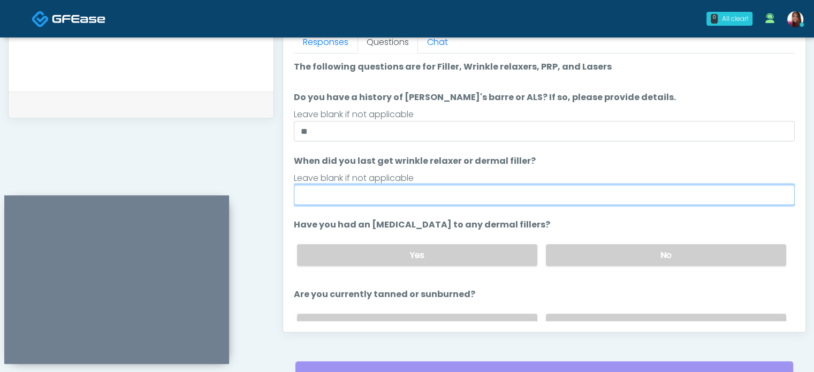
click at [421, 191] on input "When did you last get wrinkle relaxer or dermal filler?" at bounding box center [544, 195] width 501 height 20
type input "*****"
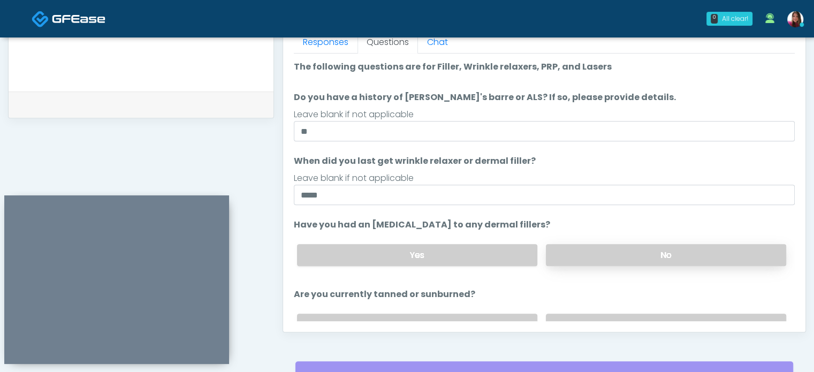
click at [550, 262] on label "No" at bounding box center [666, 255] width 240 height 22
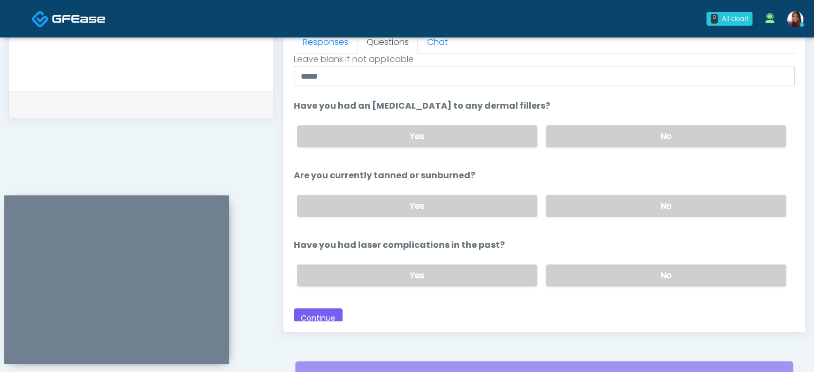
scroll to position [123, 0]
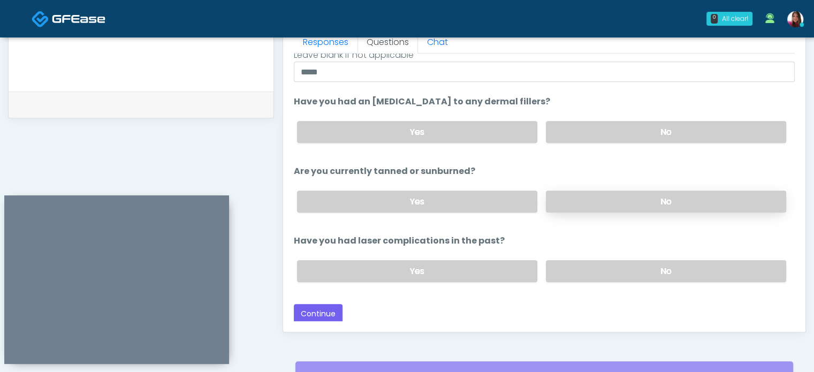
click at [586, 197] on label "No" at bounding box center [666, 202] width 240 height 22
click at [594, 265] on label "No" at bounding box center [666, 271] width 240 height 22
click at [313, 304] on button "Continue" at bounding box center [318, 314] width 49 height 20
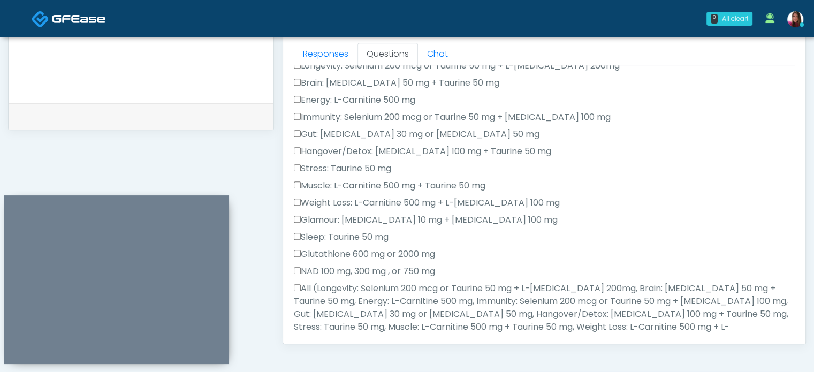
scroll to position [645, 0]
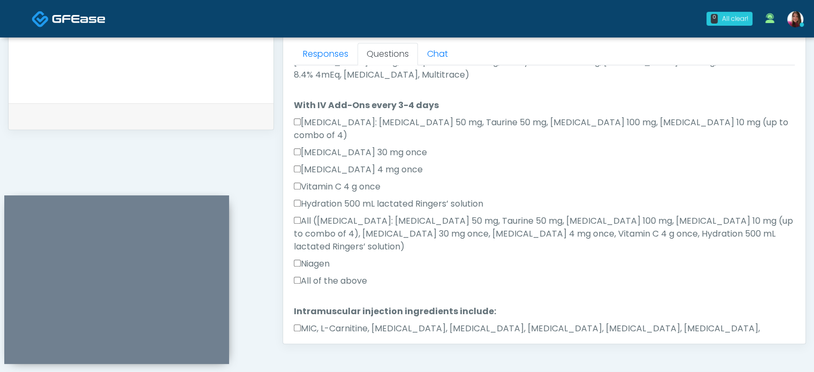
click at [513, 322] on label "MIC, L-Carnitine, Methylcobalamin, Glycine, B-Complex, Lycine, Biotin, Vitamin …" at bounding box center [544, 335] width 501 height 26
click at [348, 275] on label "All of the above" at bounding box center [330, 281] width 73 height 13
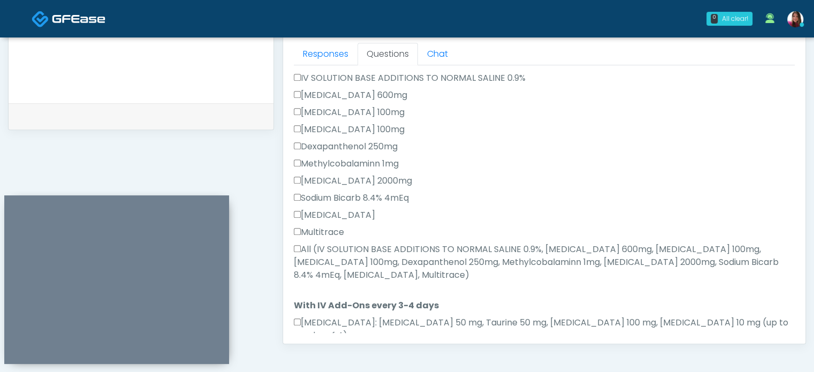
scroll to position [439, 0]
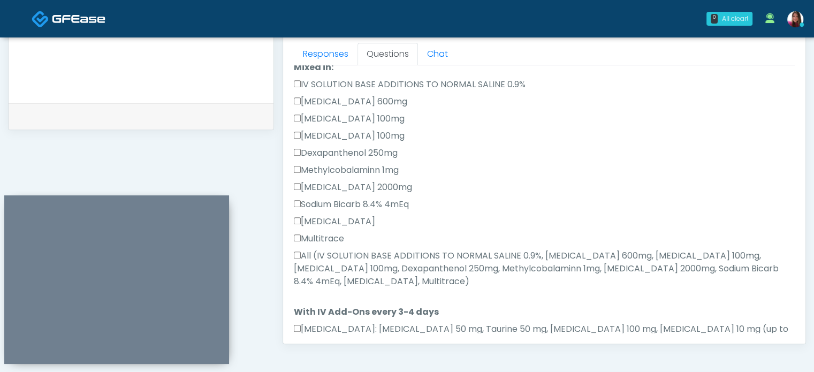
click at [442, 263] on label "All (IV SOLUTION BASE ADDITIONS TO NORMAL SALINE 0.9%, Magnesium Chloride 600mg…" at bounding box center [544, 268] width 501 height 39
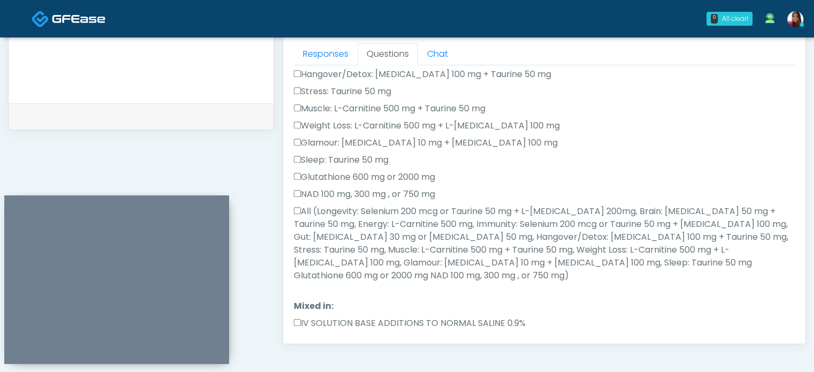
scroll to position [209, 0]
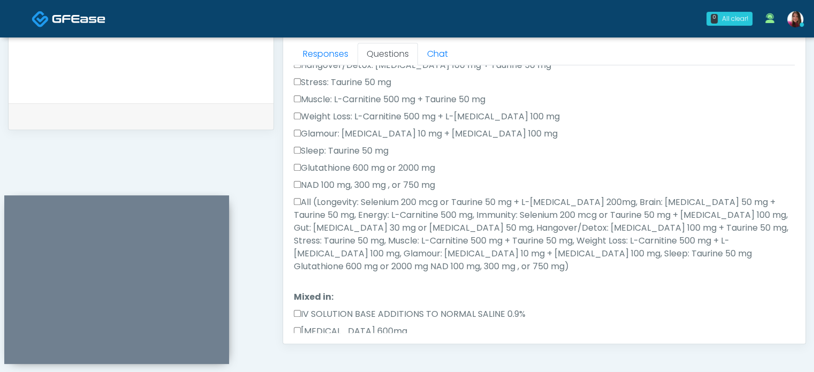
click at [579, 240] on label "All (Longevity: Selenium 200 mcg or Taurine 50 mg + L-Arginine 200mg, Brain: Gl…" at bounding box center [544, 234] width 501 height 77
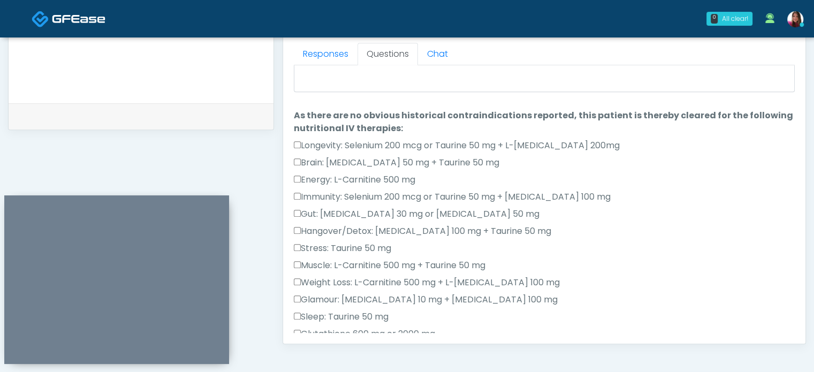
scroll to position [0, 0]
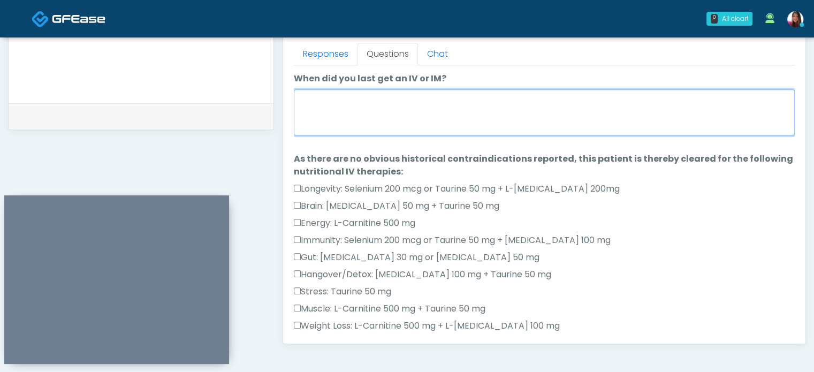
click at [452, 103] on textarea "When did you last get an IV or IM?" at bounding box center [544, 112] width 501 height 46
type textarea "**********"
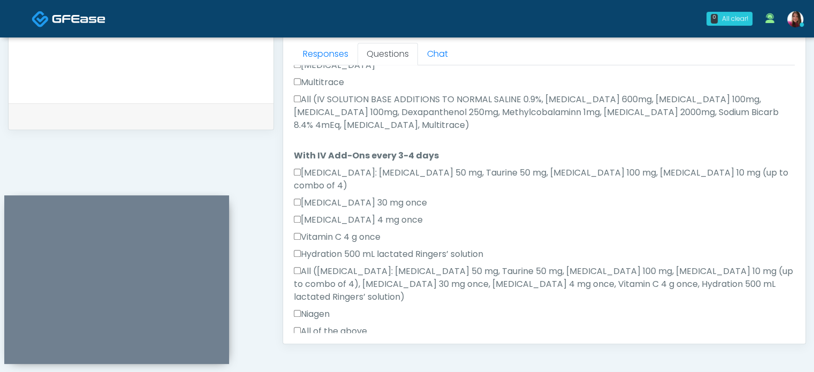
scroll to position [645, 0]
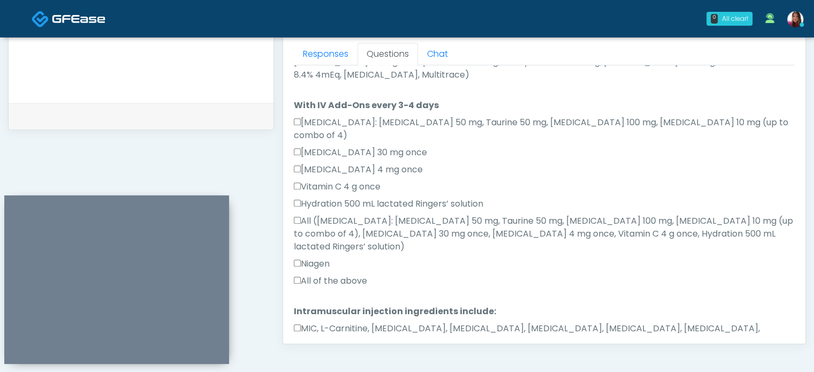
click at [311, 366] on button "Continue" at bounding box center [318, 376] width 49 height 20
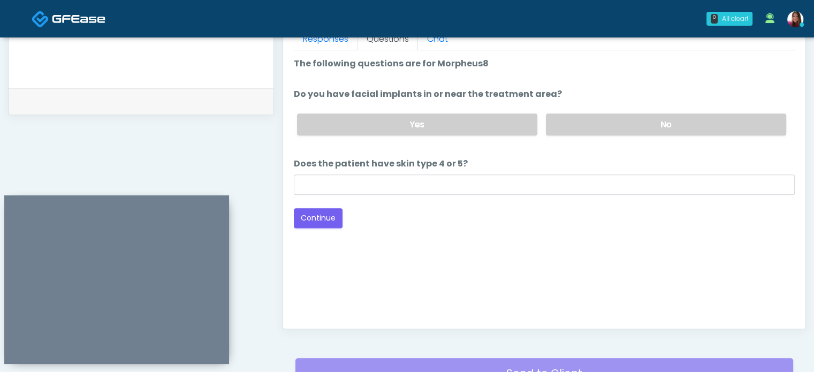
scroll to position [487, 0]
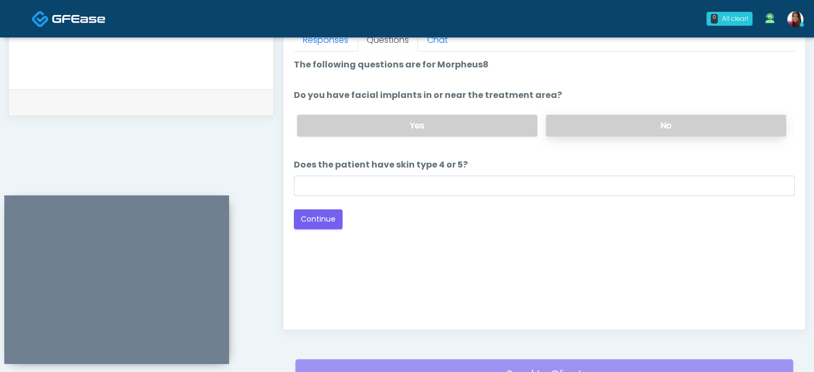
click at [590, 124] on label "No" at bounding box center [666, 126] width 240 height 22
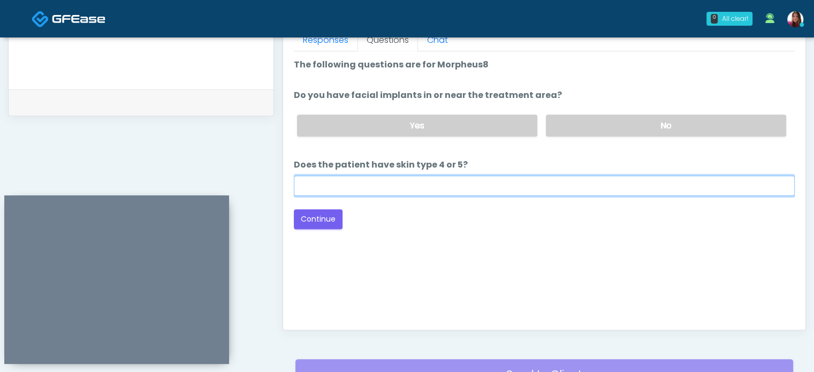
click at [357, 187] on input "Does the patient have skin type 4 or 5?" at bounding box center [544, 186] width 501 height 20
type input "*"
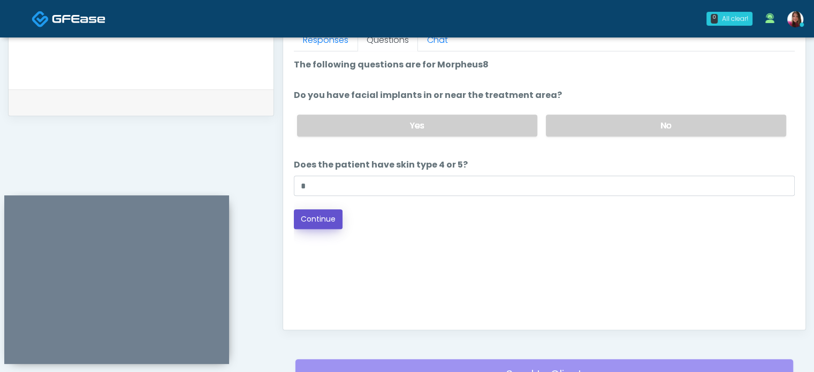
click at [309, 219] on button "Continue" at bounding box center [318, 219] width 49 height 20
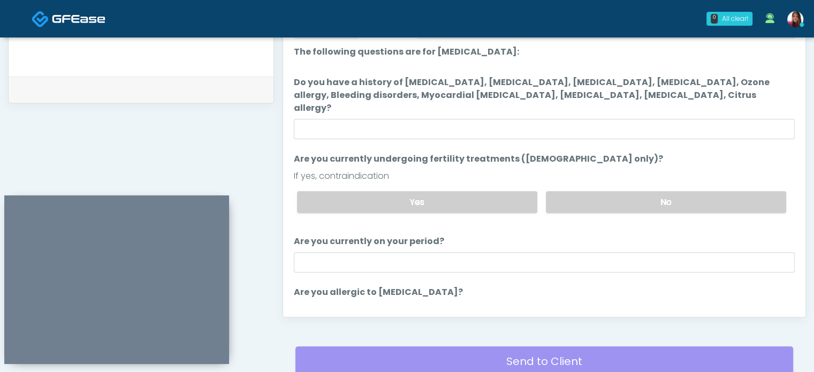
scroll to position [496, 0]
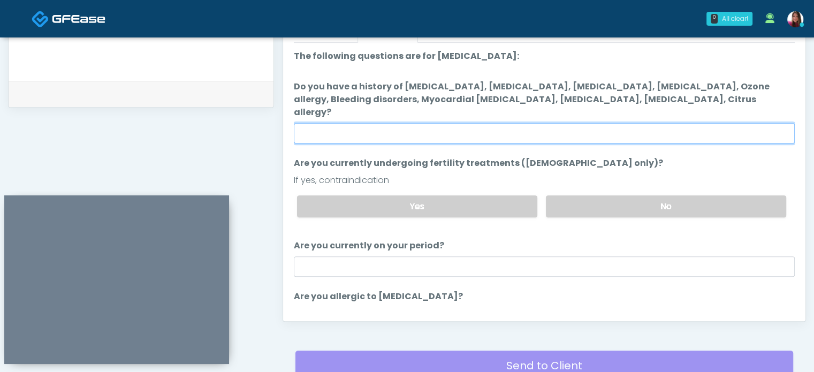
click at [374, 123] on input "Do you have a history of Hyperthyroidism, Hypotension, Hypocalcemia, Hypoglycem…" at bounding box center [544, 133] width 501 height 20
type input "**"
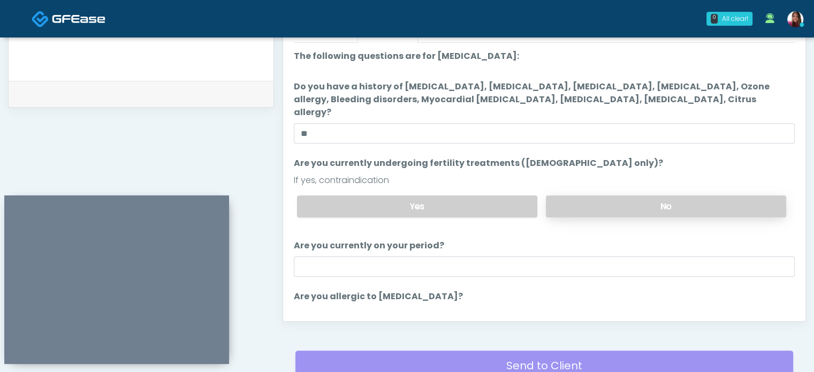
click at [596, 195] on label "No" at bounding box center [666, 206] width 240 height 22
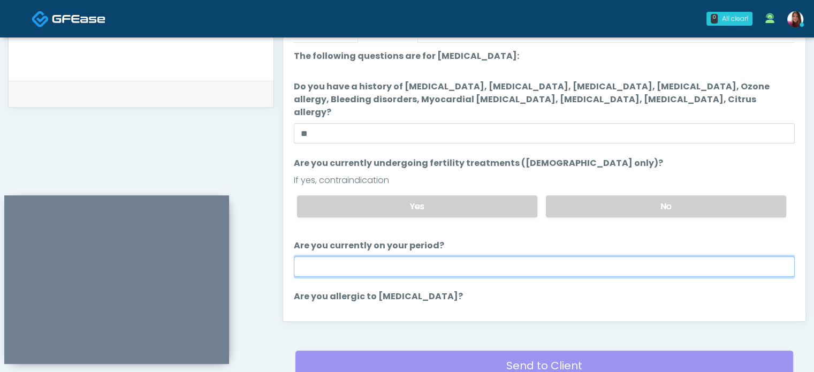
click at [357, 260] on input "Are you currently on your period?" at bounding box center [544, 266] width 501 height 20
type input "**"
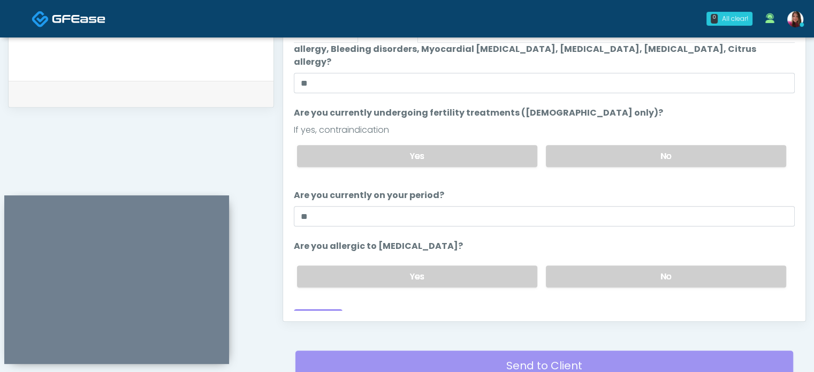
scroll to position [55, 0]
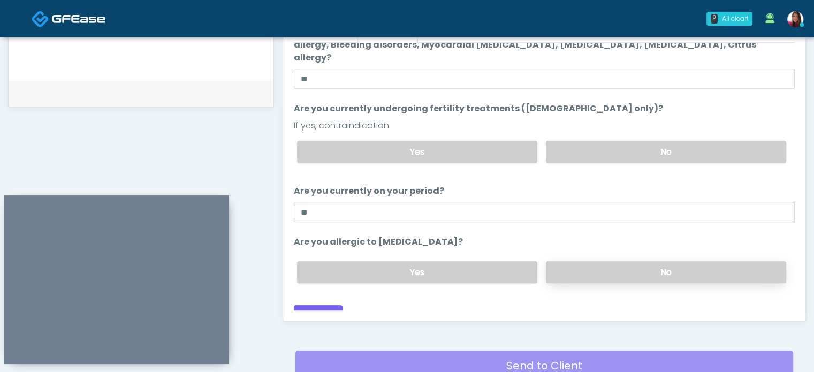
click at [624, 261] on label "No" at bounding box center [666, 272] width 240 height 22
click at [302, 305] on button "Continue" at bounding box center [318, 315] width 49 height 20
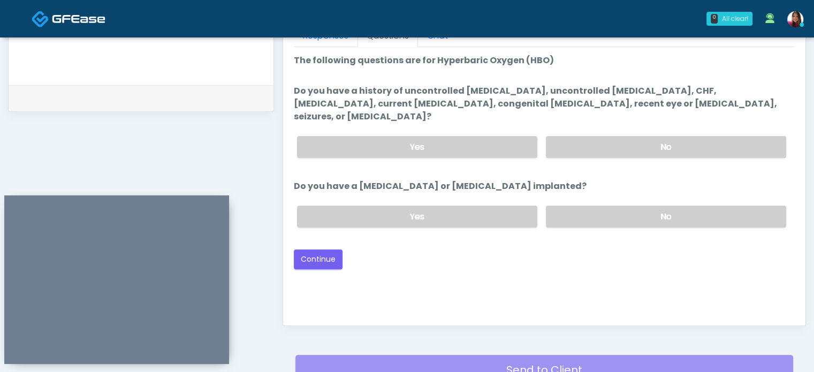
scroll to position [490, 0]
click at [641, 138] on label "No" at bounding box center [666, 148] width 240 height 22
click at [551, 207] on label "No" at bounding box center [666, 218] width 240 height 22
click at [321, 250] on button "Continue" at bounding box center [318, 260] width 49 height 20
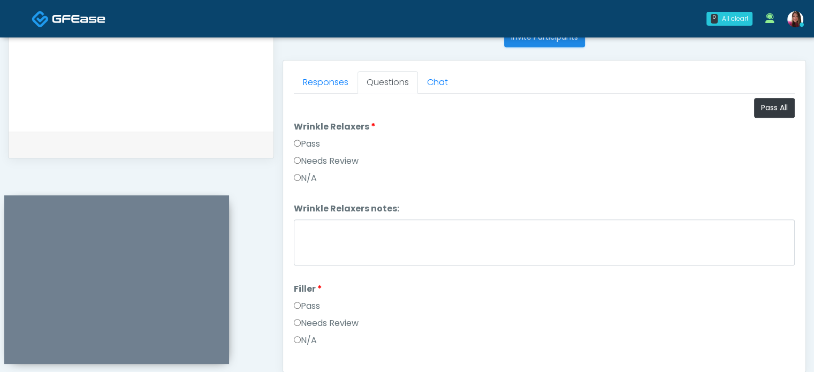
scroll to position [462, 0]
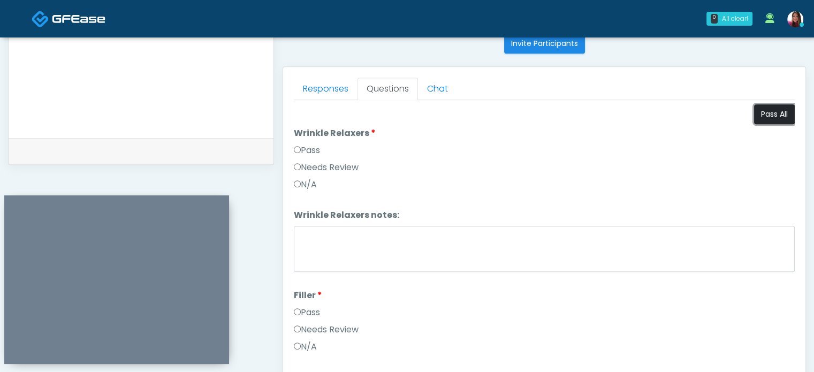
click at [765, 109] on button "Pass All" at bounding box center [774, 114] width 41 height 20
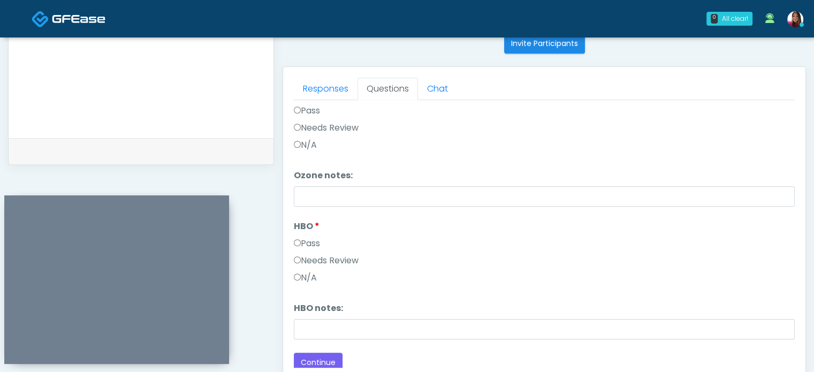
scroll to position [558, 0]
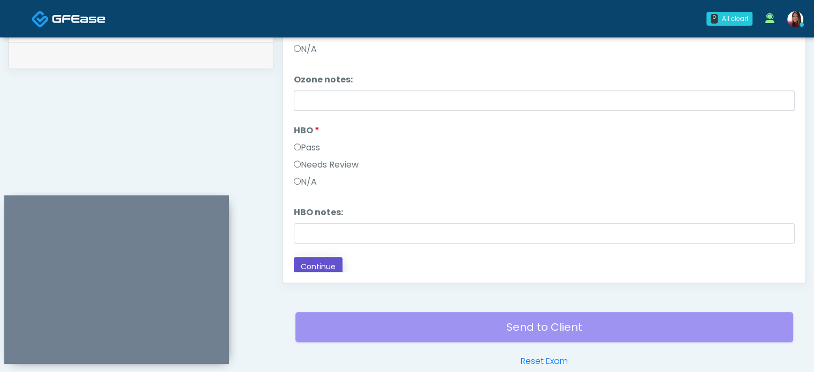
click at [313, 257] on button "Continue" at bounding box center [318, 267] width 49 height 20
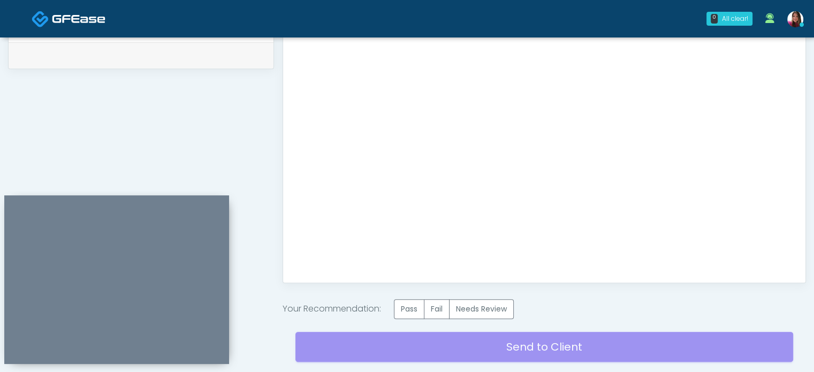
scroll to position [630, 0]
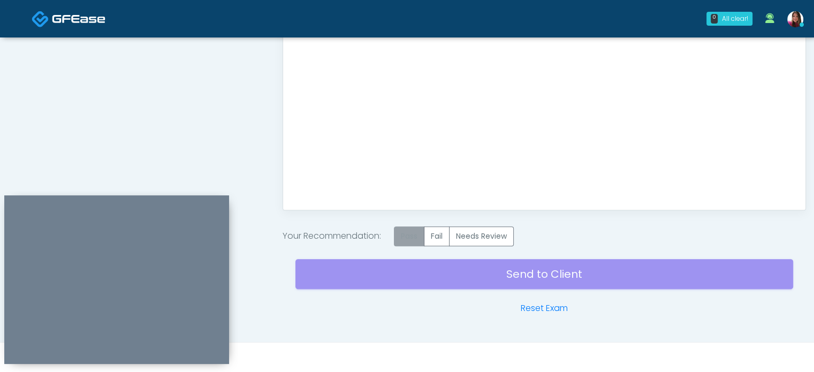
click at [414, 234] on label "Pass" at bounding box center [409, 236] width 31 height 20
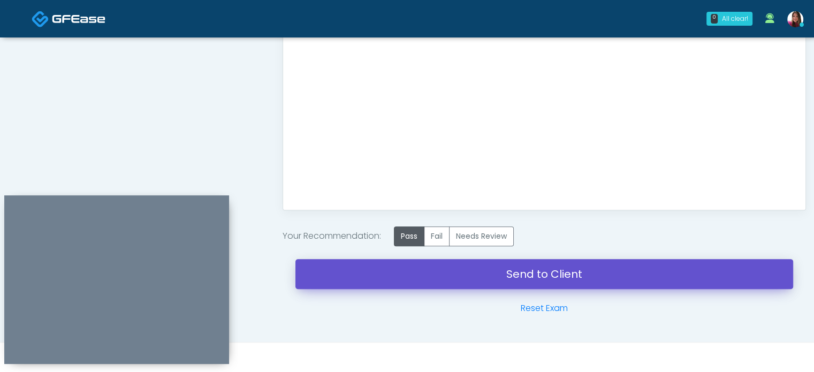
drag, startPoint x: 642, startPoint y: 273, endPoint x: 449, endPoint y: 40, distance: 303.0
click at [642, 273] on link "Send to Client" at bounding box center [544, 274] width 498 height 30
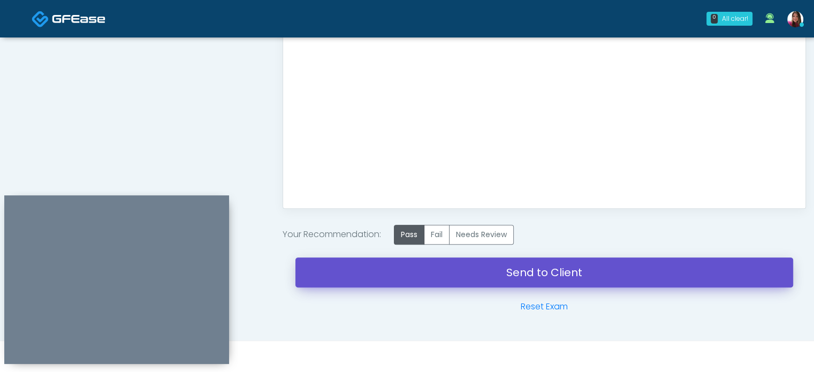
scroll to position [607, 0]
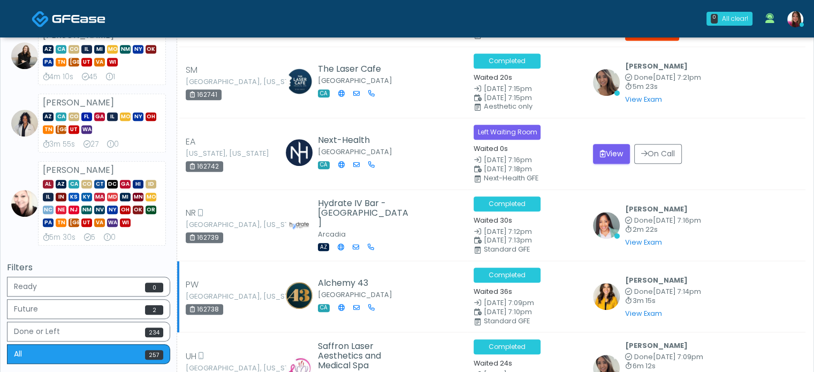
scroll to position [675, 0]
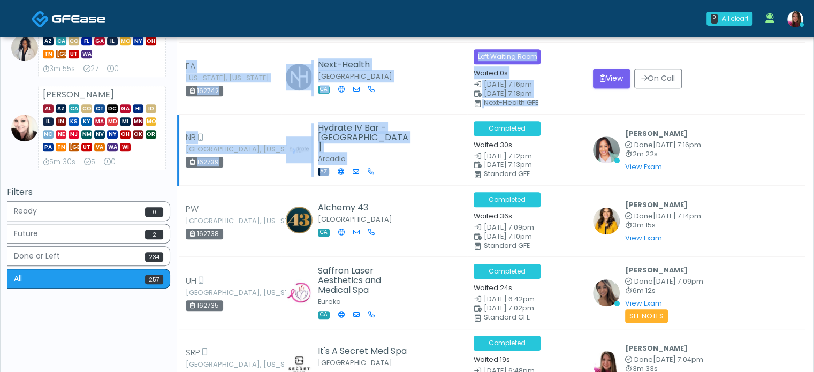
drag, startPoint x: 458, startPoint y: 323, endPoint x: 456, endPoint y: 155, distance: 168.6
click at [425, 88] on td "Next-Health West Hollywood CA" at bounding box center [374, 78] width 186 height 71
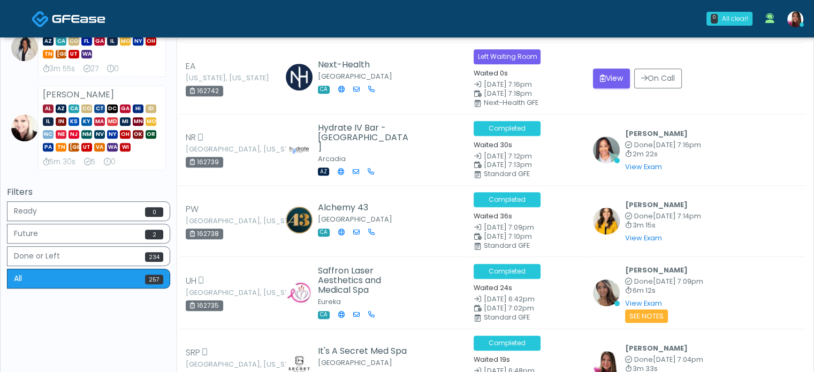
scroll to position [0, 0]
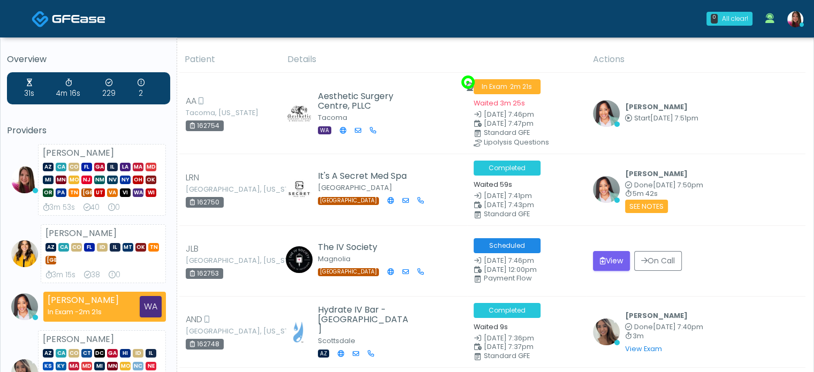
click at [485, 33] on div "0 All clear! All clear! Megan McComy AZ CA CO FL GA IL LA MA MD MI MN MO NJ NM …" at bounding box center [471, 18] width 677 height 35
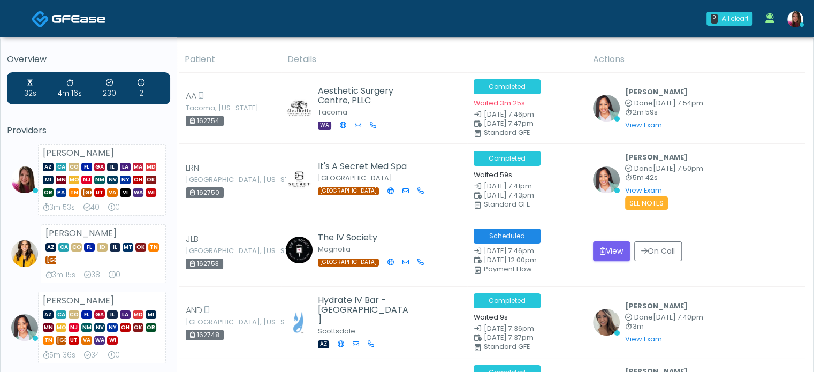
click at [263, 13] on div "0 All clear! All clear! Megan McComy AZ CA CO FL GA IL LA MA MD MI MN MO NJ NM …" at bounding box center [471, 18] width 677 height 35
click at [792, 19] on img at bounding box center [795, 19] width 16 height 16
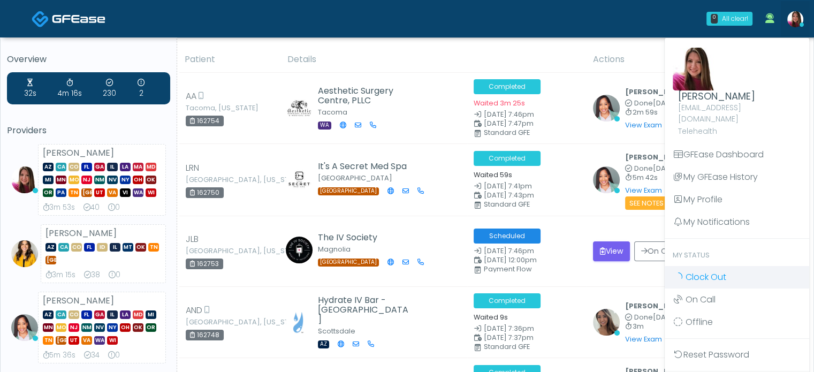
click at [688, 271] on span "Clock Out" at bounding box center [706, 277] width 41 height 12
